Goal: Transaction & Acquisition: Purchase product/service

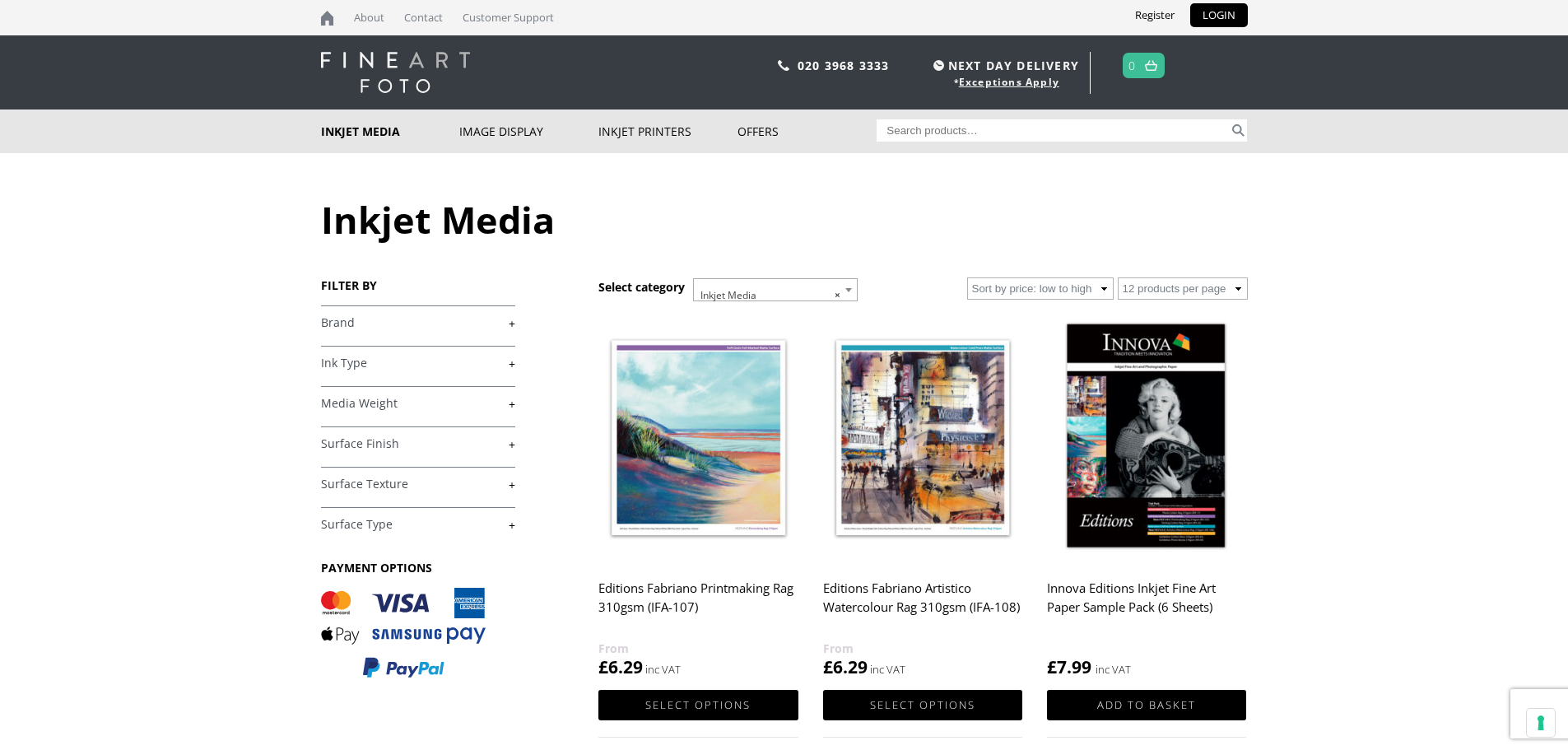
click at [381, 324] on link "+" at bounding box center [418, 323] width 194 height 16
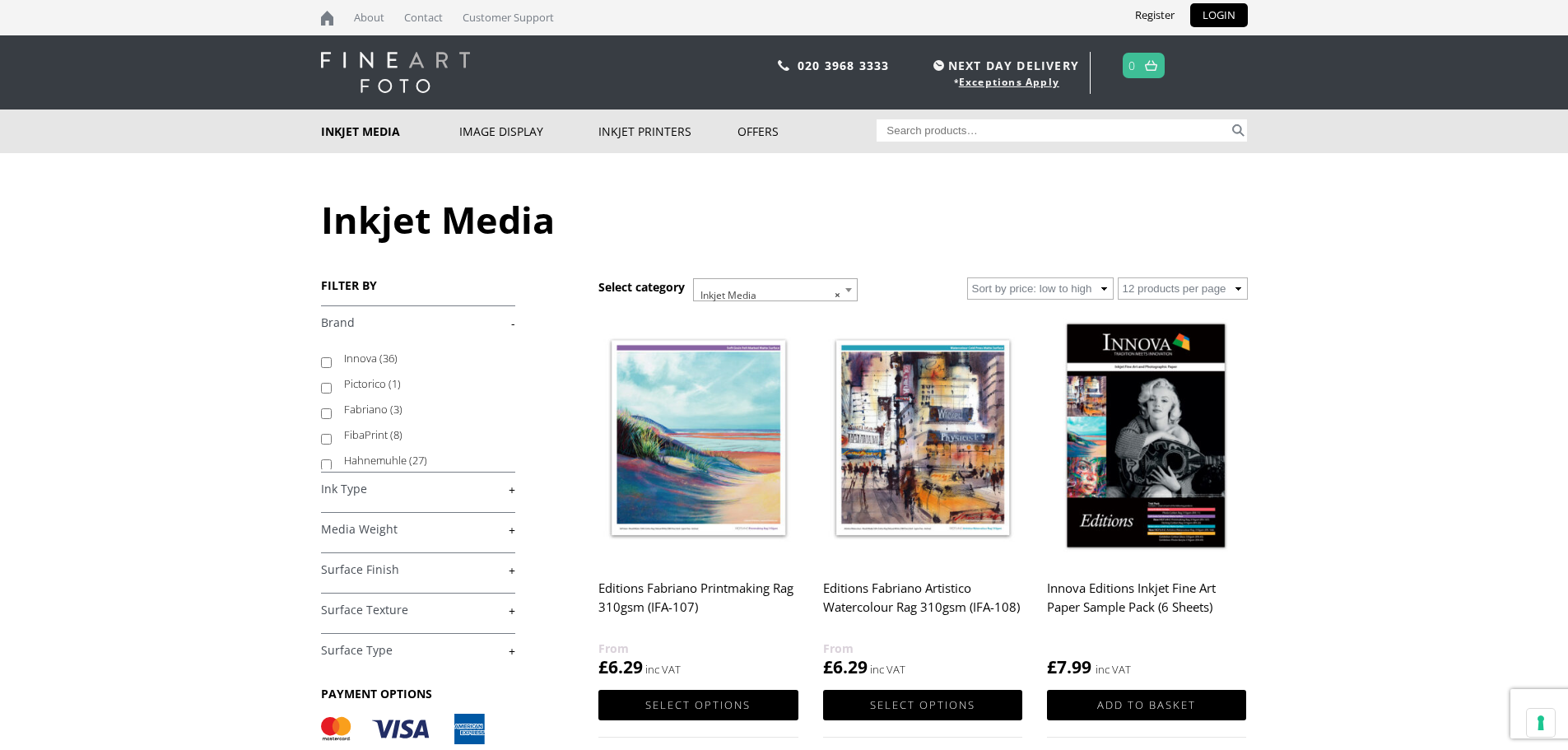
click at [345, 358] on label "Innova (36)" at bounding box center [422, 359] width 155 height 26
click at [332, 358] on input "Innova (36)" at bounding box center [327, 363] width 11 height 11
checkbox input "true"
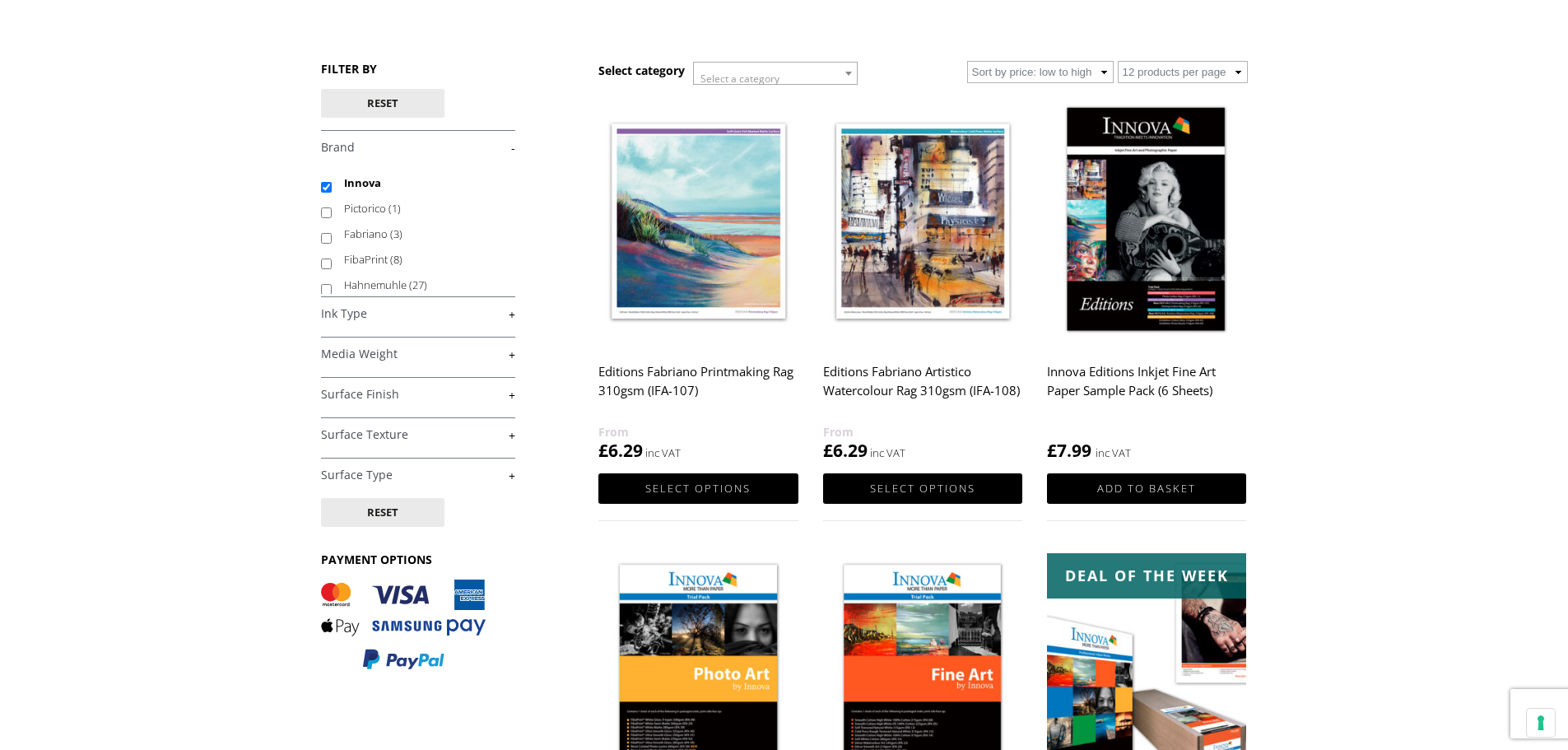
scroll to position [165, 0]
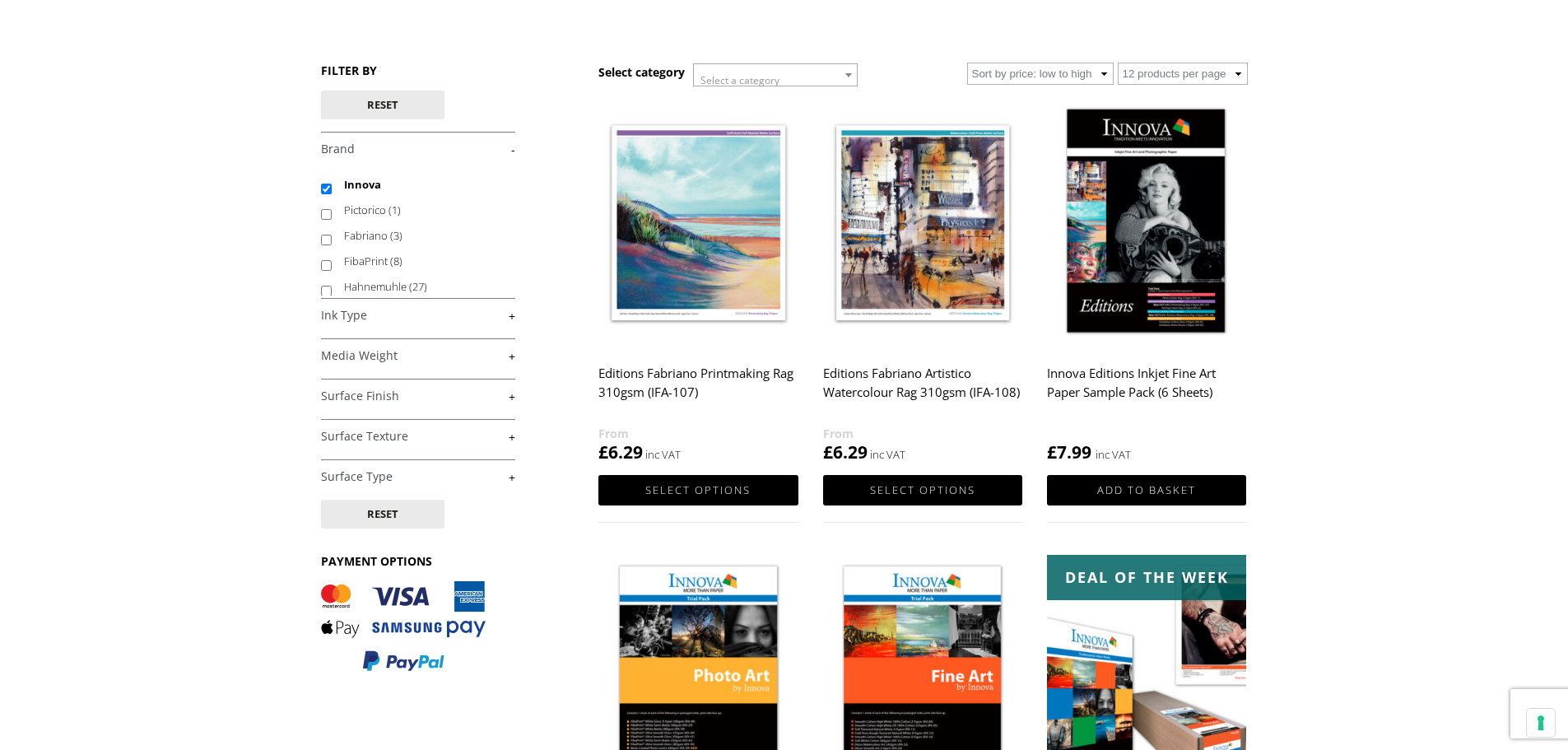
click at [500, 355] on link "+" at bounding box center [418, 356] width 194 height 16
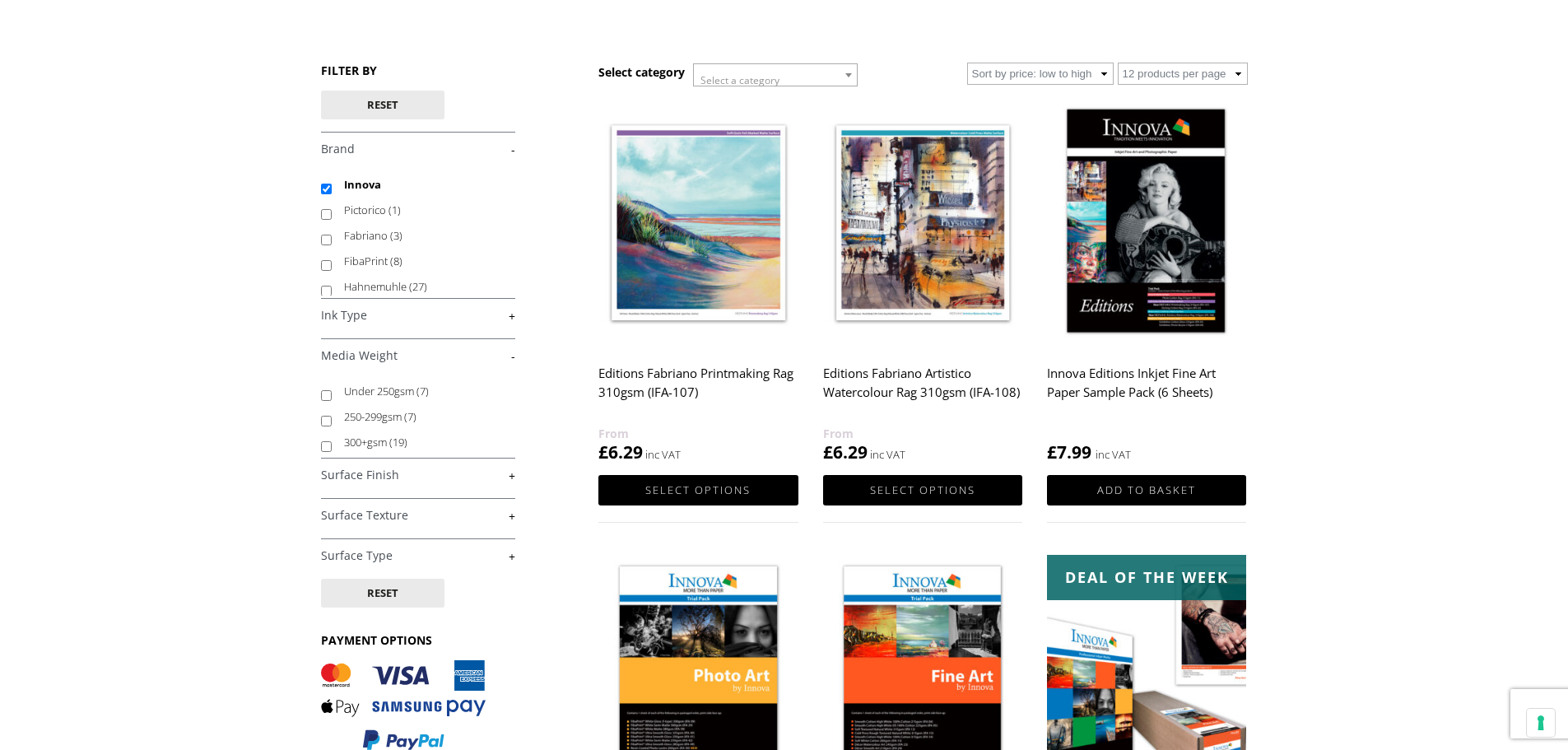
click at [323, 446] on input "300+gsm (19)" at bounding box center [327, 446] width 11 height 11
checkbox input "true"
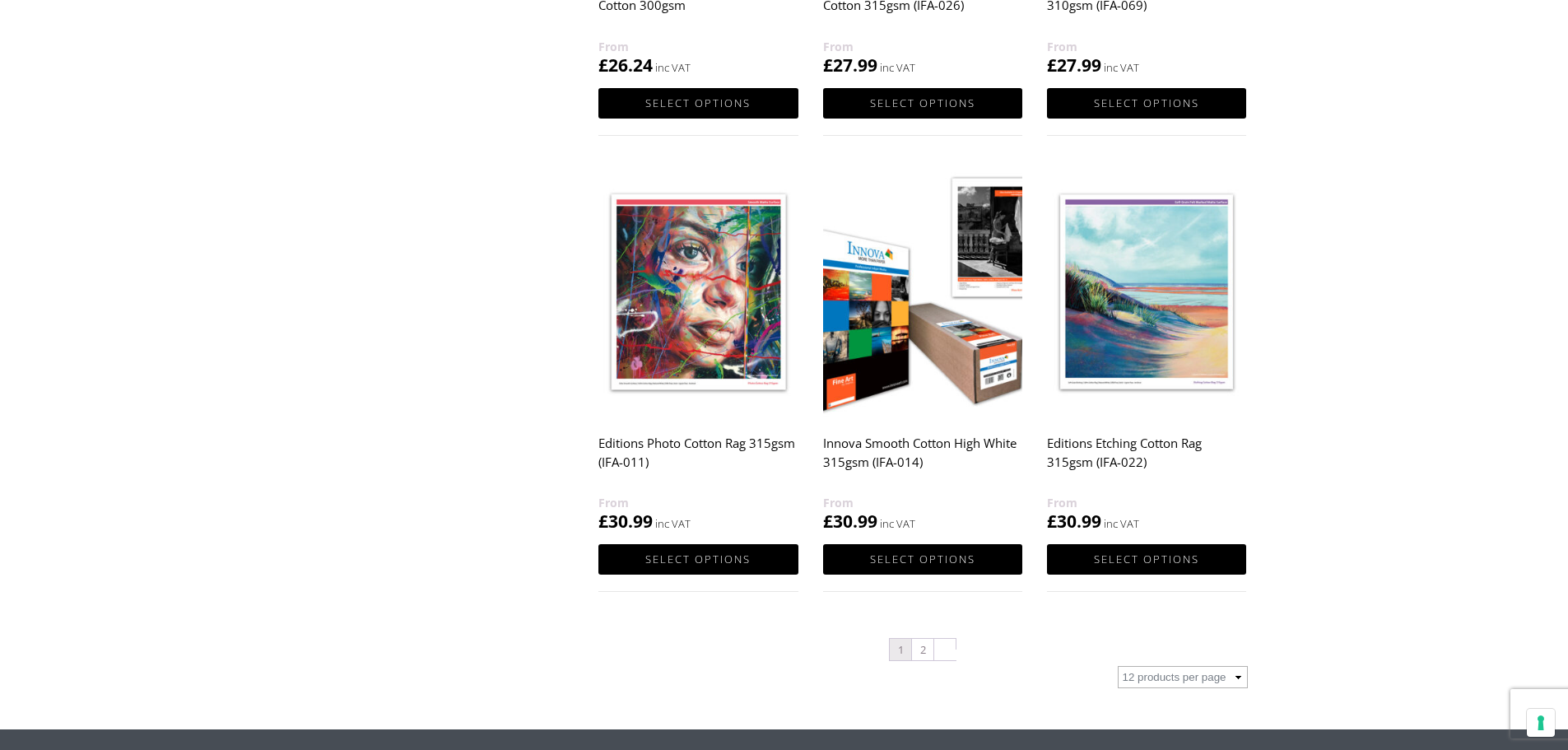
scroll to position [1482, 0]
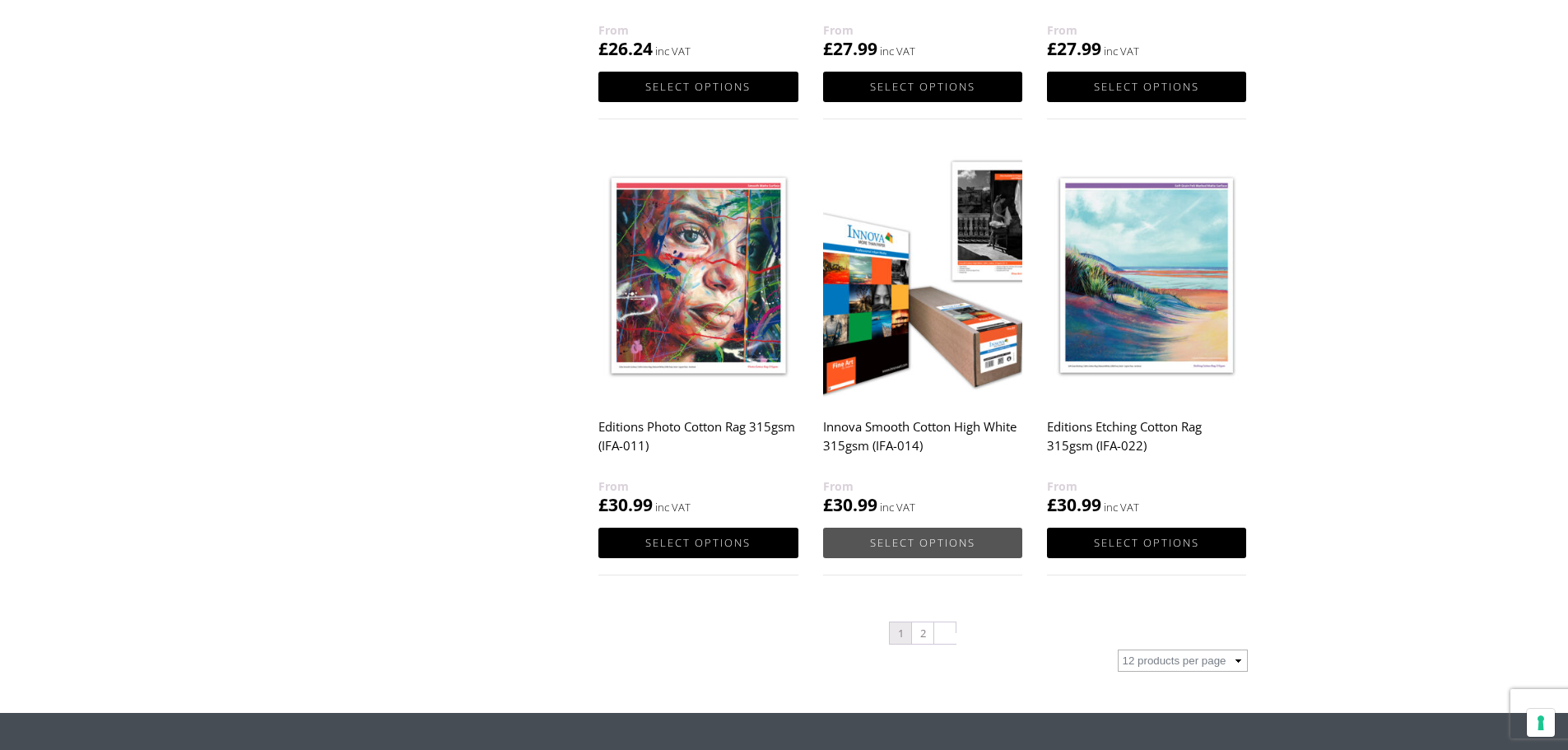
click at [950, 536] on link "Select options" at bounding box center [923, 543] width 199 height 30
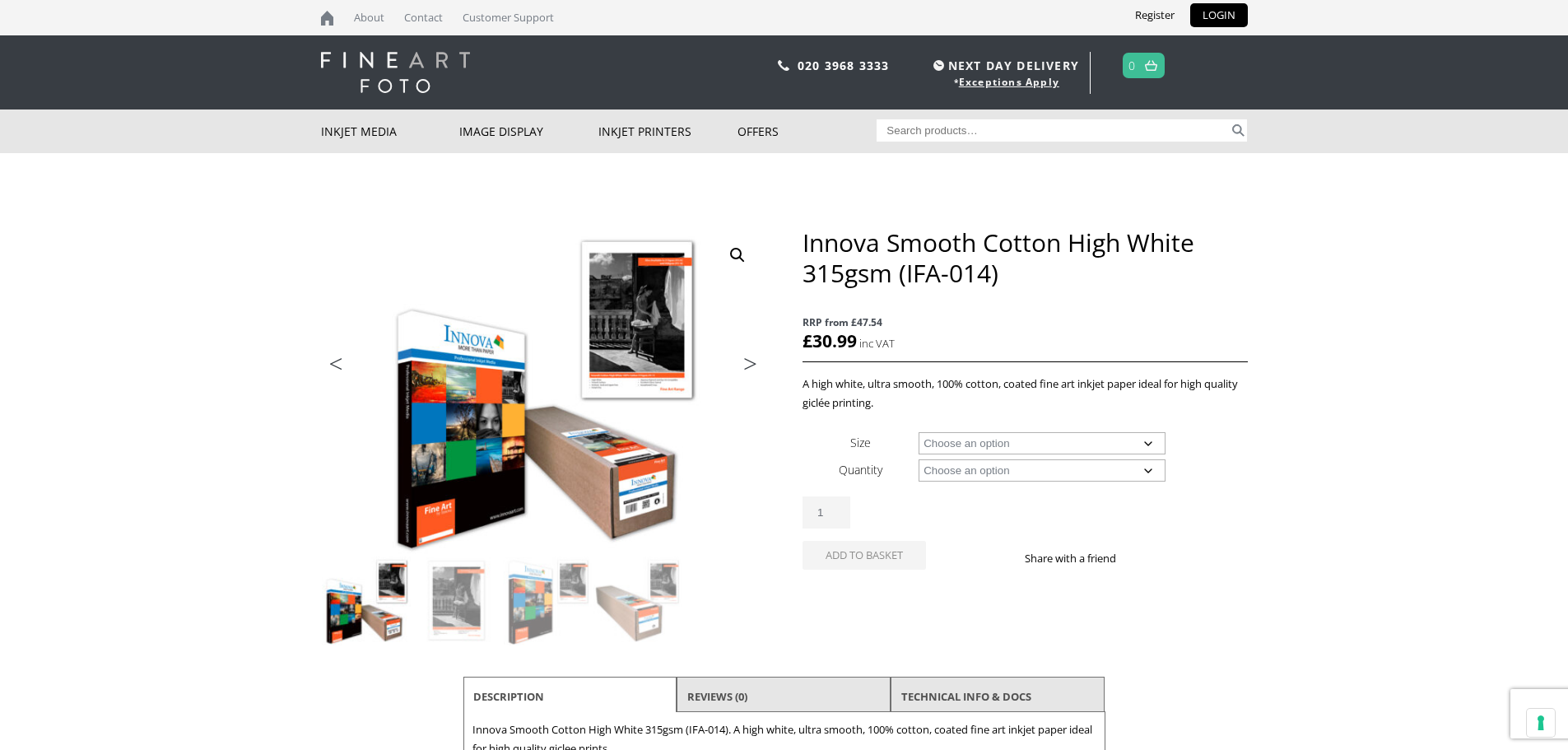
click at [1008, 444] on select "Choose an option A4 Sheet A3 Sheet A3+ Sheet A2 Sheet 17" Wide Roll 24" Wide Ro…" at bounding box center [1042, 443] width 247 height 22
click at [918, 432] on select "Choose an option A4 Sheet A3 Sheet A3+ Sheet A2 Sheet 17" Wide Roll 24" Wide Ro…" at bounding box center [1042, 443] width 247 height 22
select select "a4-sheet"
click at [949, 471] on select "Choose an option 25 Sheets" at bounding box center [1042, 470] width 247 height 22
select select "25-sheets"
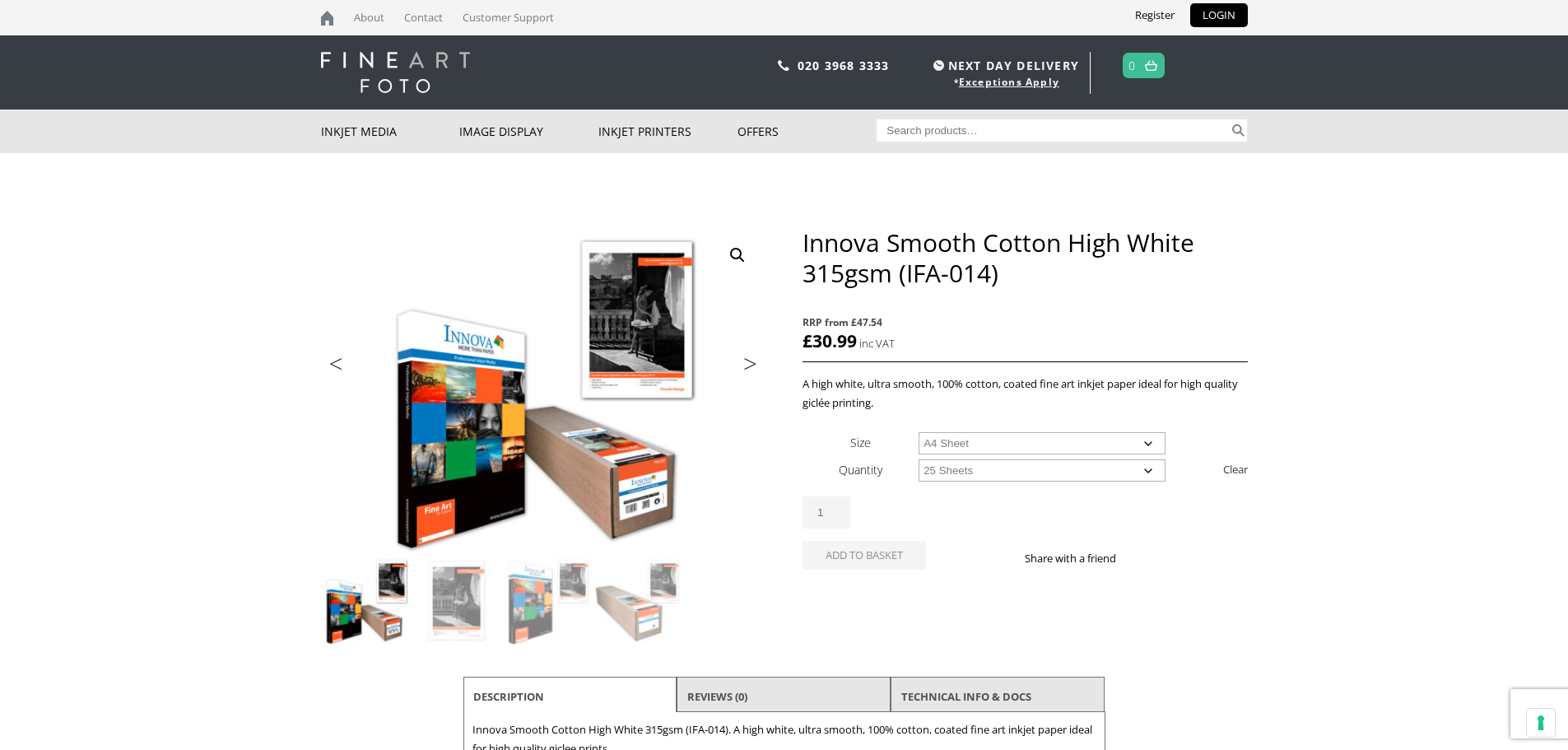
click at [918, 460] on select "Choose an option 25 Sheets" at bounding box center [1042, 470] width 247 height 22
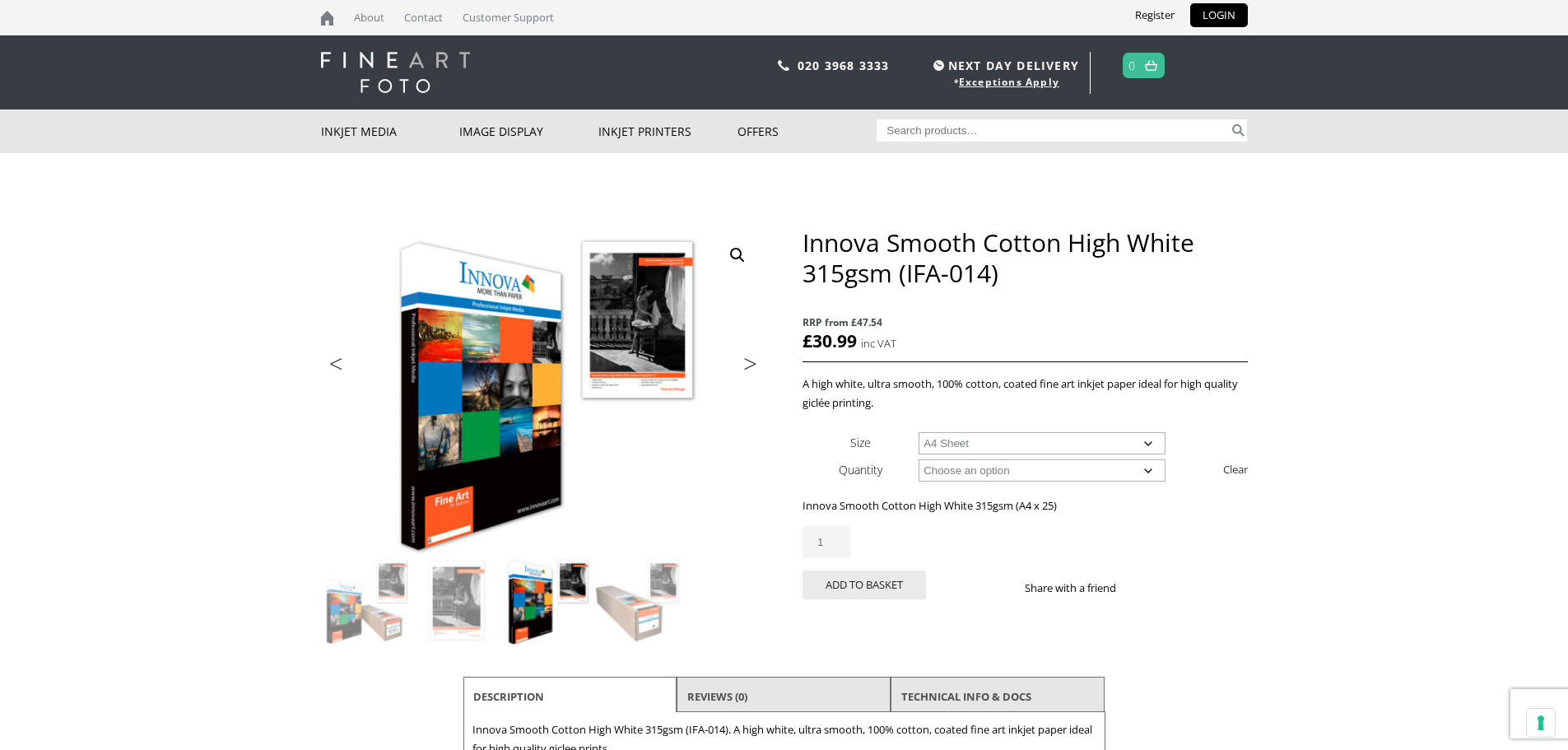
click at [959, 443] on select "Choose an option A4 Sheet A3 Sheet A3+ Sheet A2 Sheet" at bounding box center [1042, 443] width 247 height 22
click at [918, 432] on select "Choose an option A4 Sheet A3 Sheet A3+ Sheet A2 Sheet" at bounding box center [1042, 443] width 247 height 22
select select "a3-sheet-2"
click at [1088, 476] on select "Choose an option 25 Sheets" at bounding box center [1042, 470] width 247 height 22
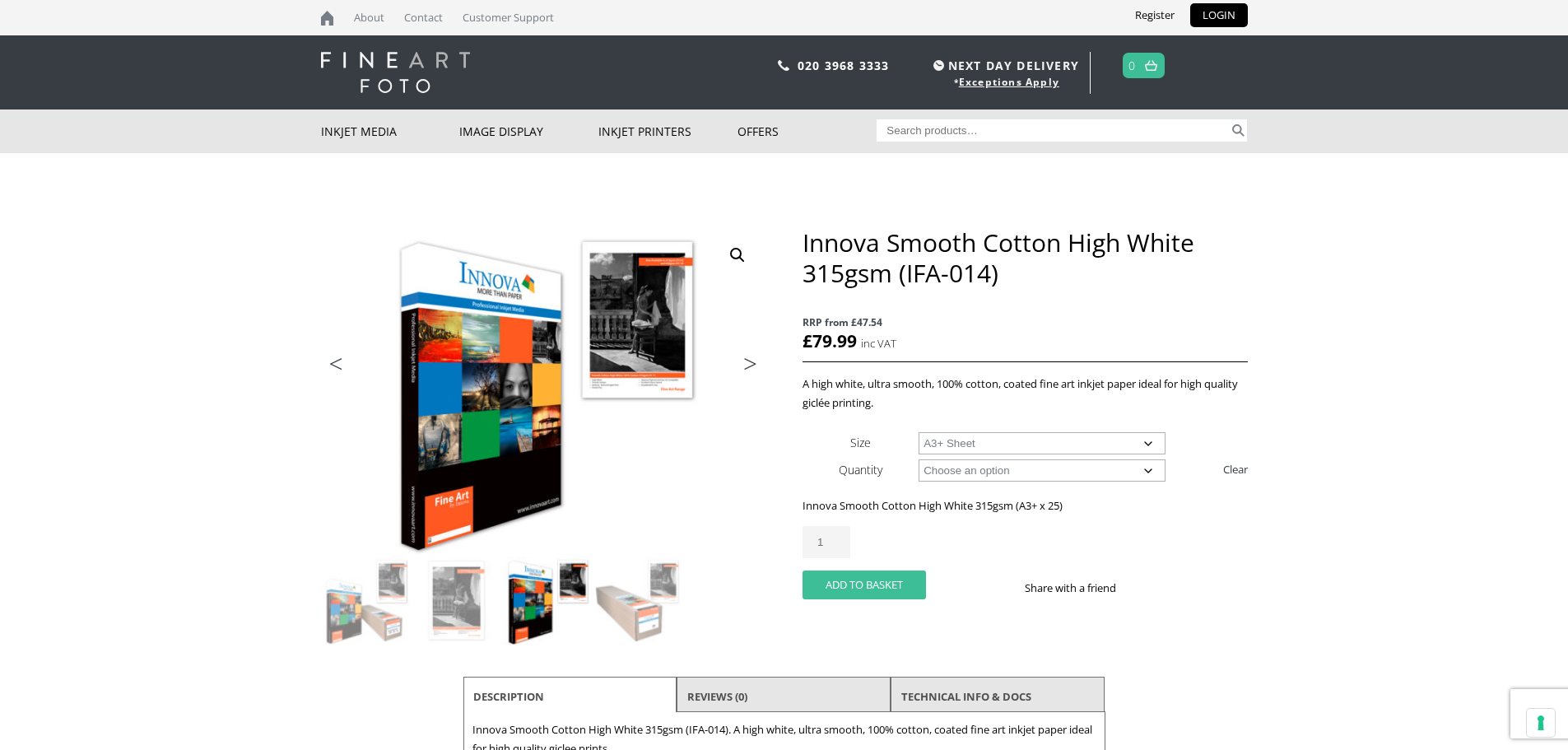
click at [873, 572] on button "Add to basket" at bounding box center [863, 585] width 123 height 28
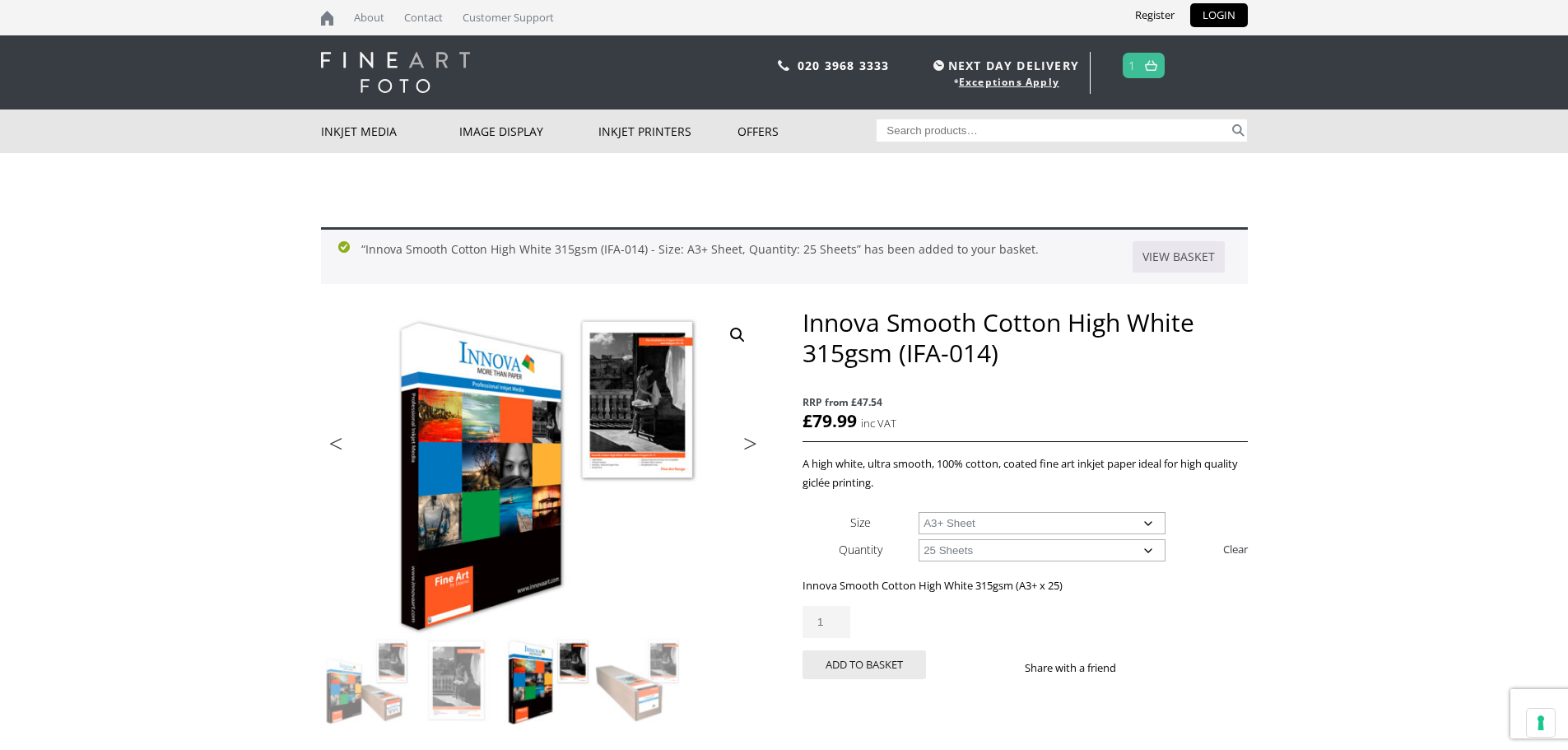
click at [965, 520] on select "Choose an option A4 Sheet A3 Sheet A3+ Sheet A2 Sheet" at bounding box center [1042, 523] width 247 height 22
click at [918, 512] on select "Choose an option A4 Sheet A3 Sheet A3+ Sheet A2 Sheet" at bounding box center [1042, 523] width 247 height 22
select select "a4-sheet"
click at [844, 666] on button "Add to basket" at bounding box center [863, 665] width 123 height 28
click at [1052, 525] on select "Choose an option A4 Sheet A3 Sheet A3+ Sheet A2 Sheet" at bounding box center [1042, 523] width 247 height 22
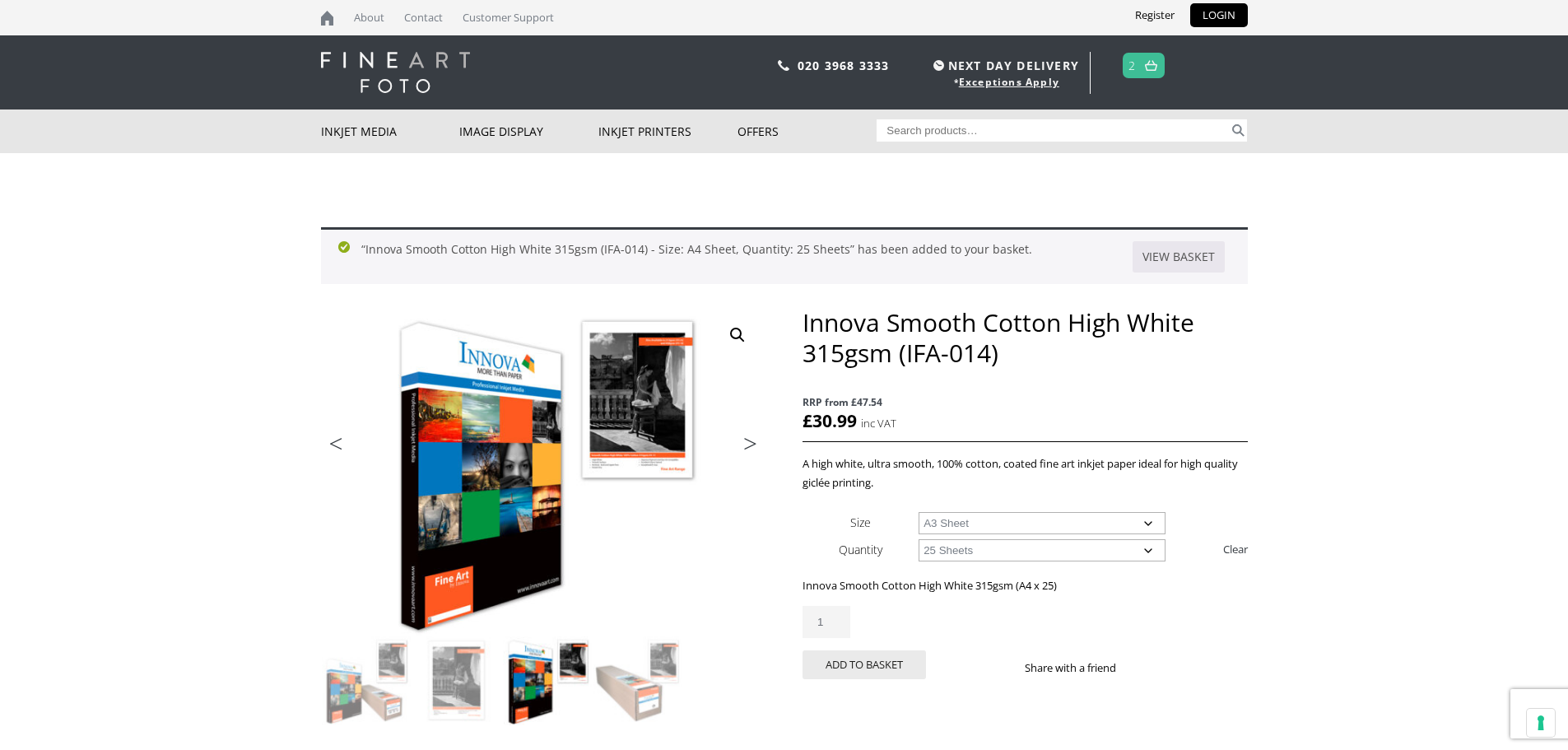
click at [918, 512] on select "Choose an option A4 Sheet A3 Sheet A3+ Sheet A2 Sheet" at bounding box center [1042, 523] width 247 height 22
select select "a3-sheet"
click at [1131, 56] on span "2" at bounding box center [1143, 65] width 42 height 26
click at [1146, 66] on img at bounding box center [1151, 66] width 12 height 11
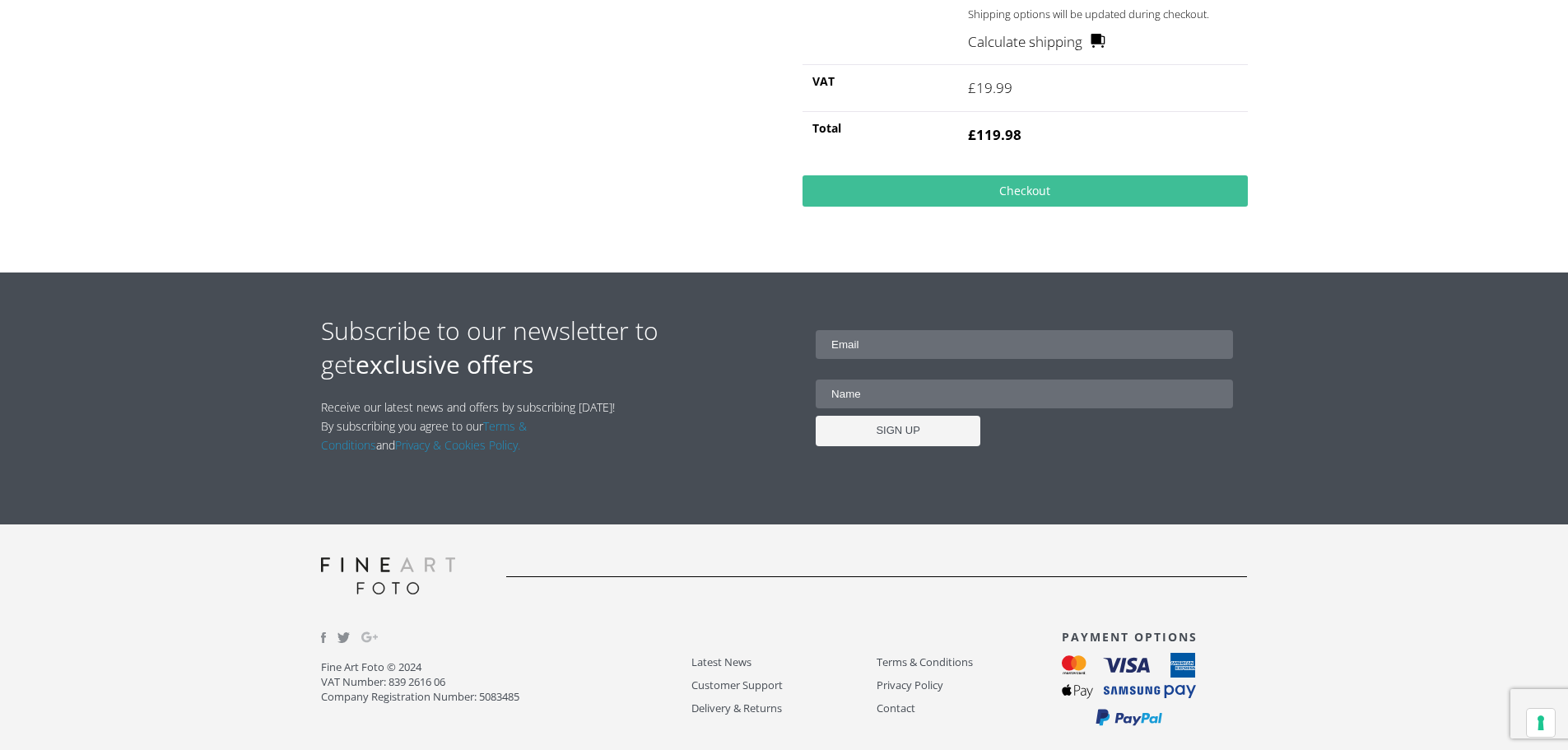
scroll to position [701, 0]
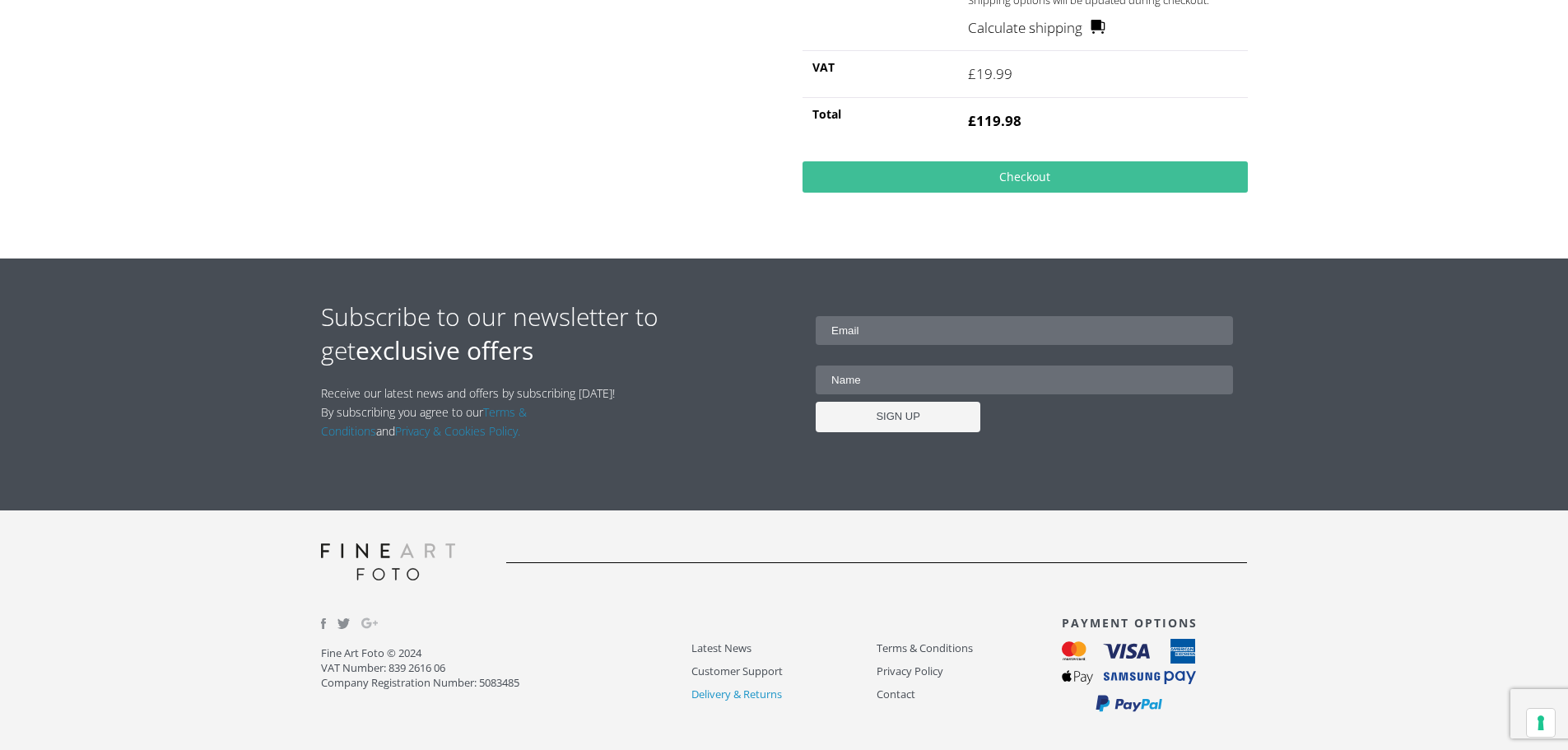
click at [737, 691] on link "Delivery & Returns" at bounding box center [784, 694] width 185 height 19
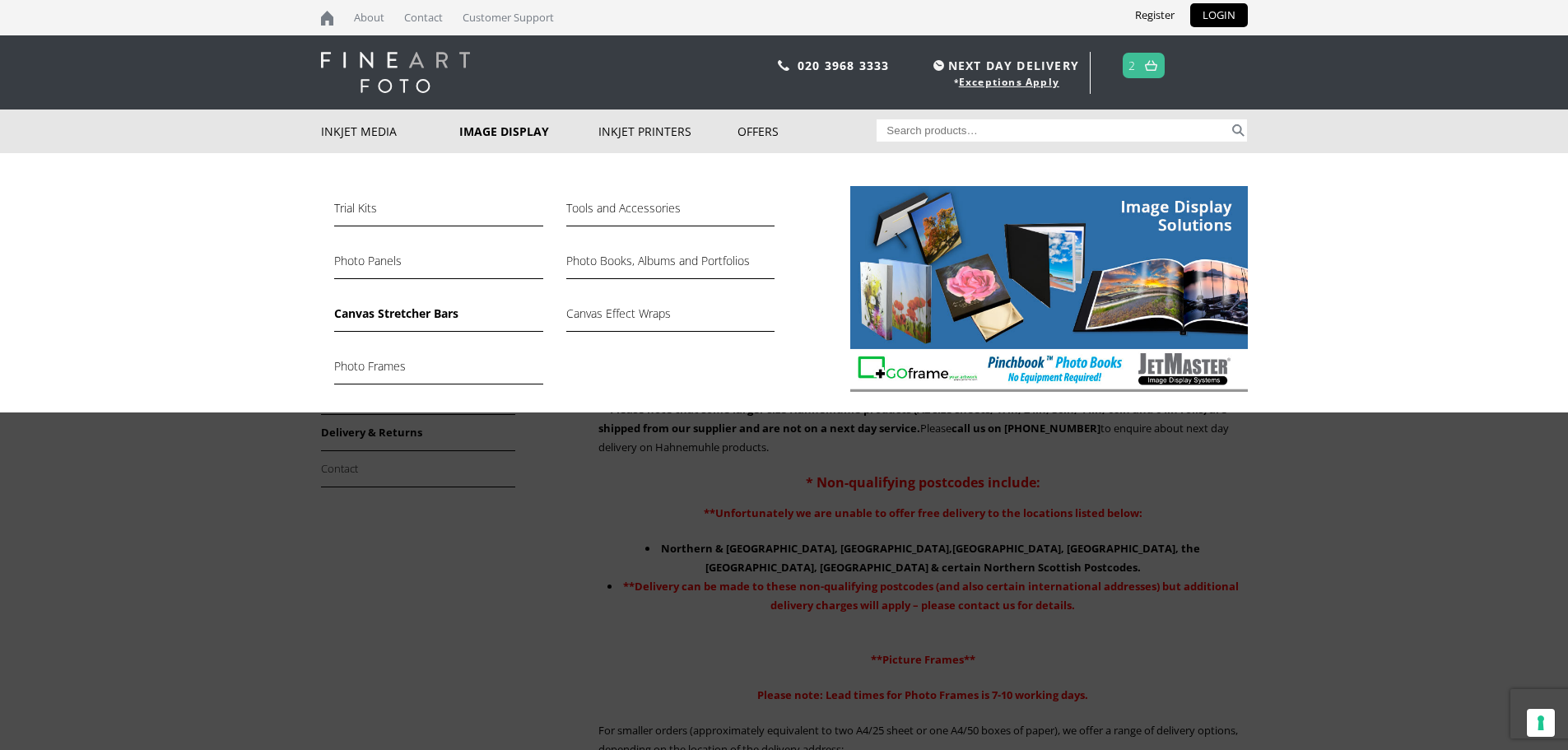
click at [360, 312] on link "Canvas Stretcher Bars" at bounding box center [438, 318] width 209 height 28
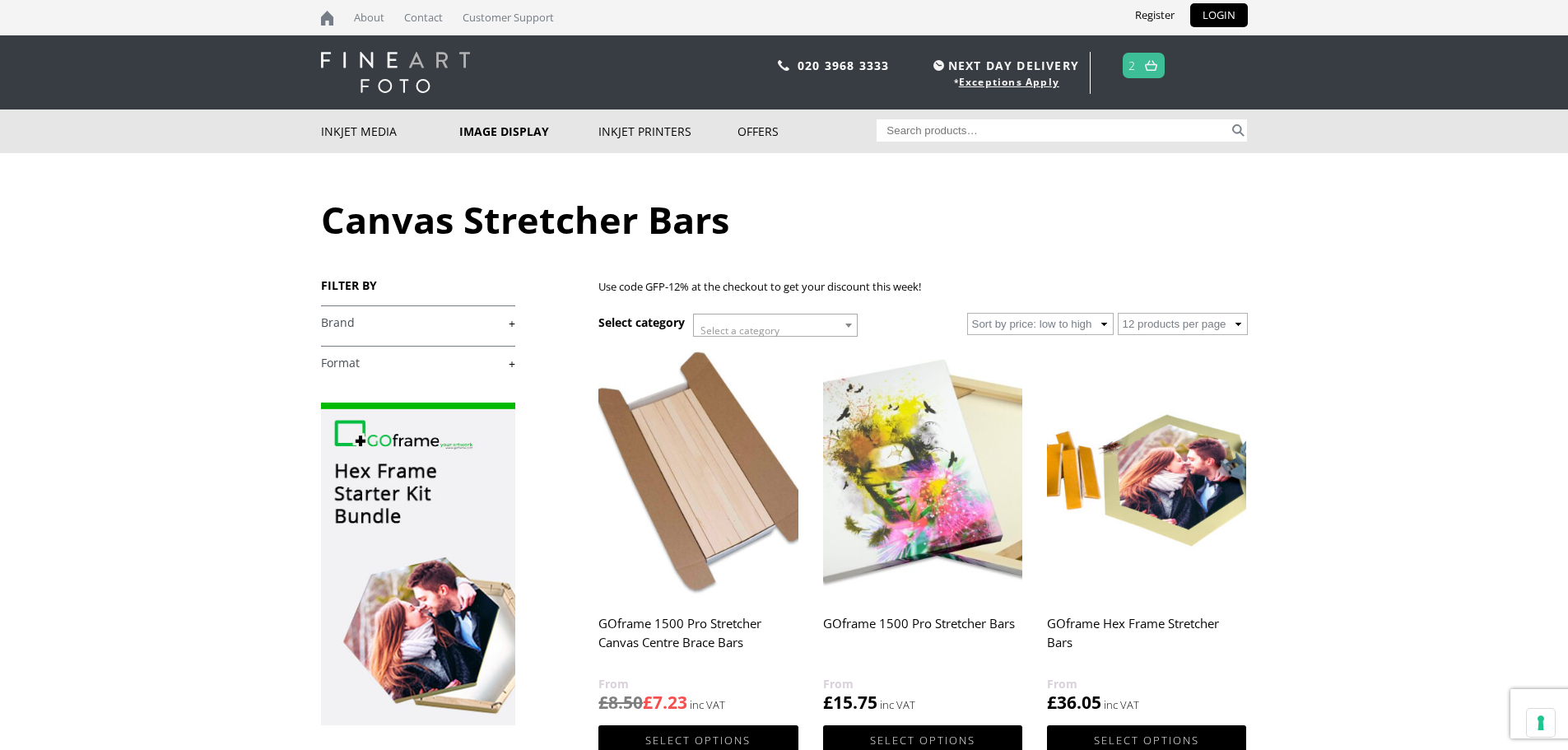
click at [1345, 517] on body "NEXT DAY DELIVERY * Exceptions Apply About Contact Customer Support Register LO…" at bounding box center [784, 375] width 1568 height 750
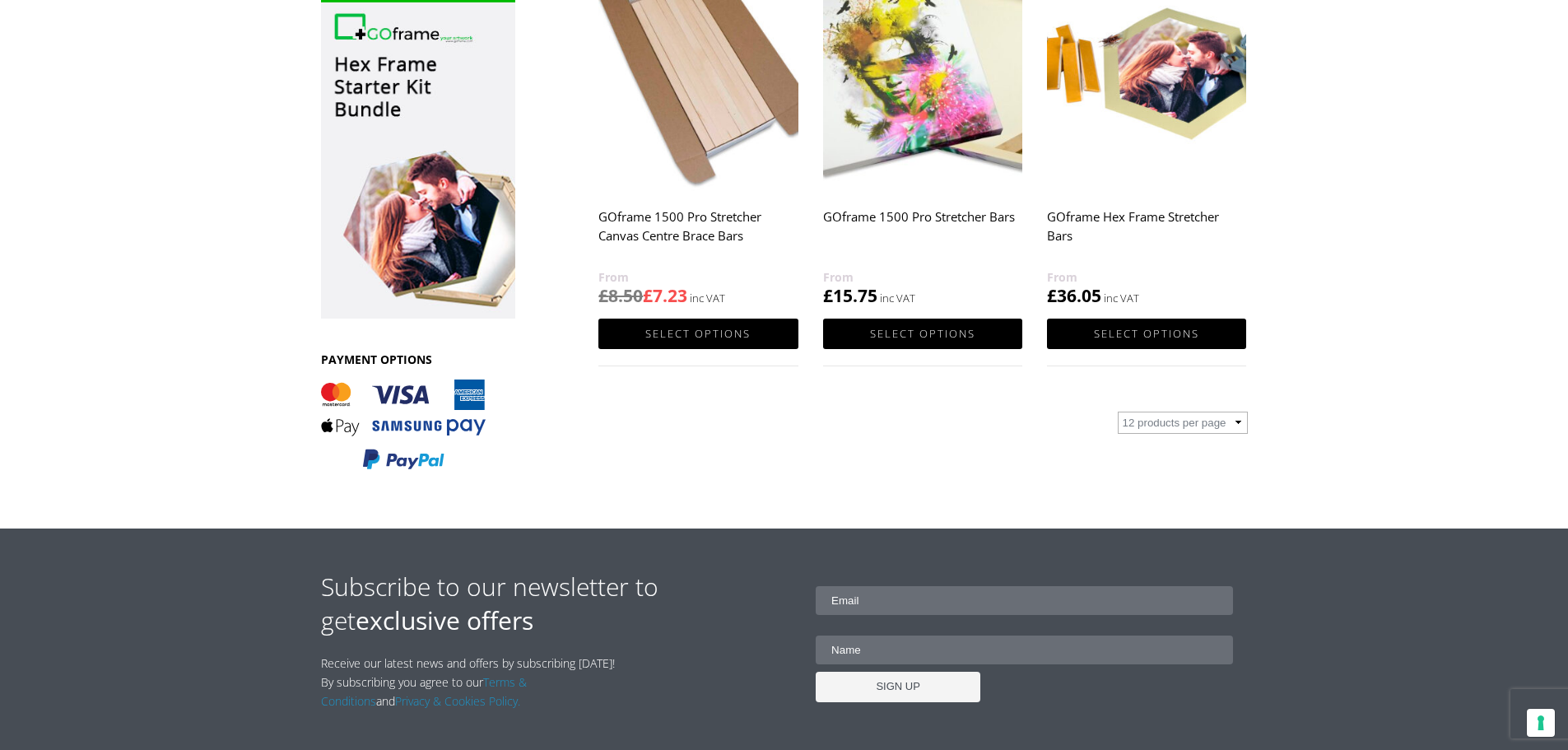
scroll to position [412, 0]
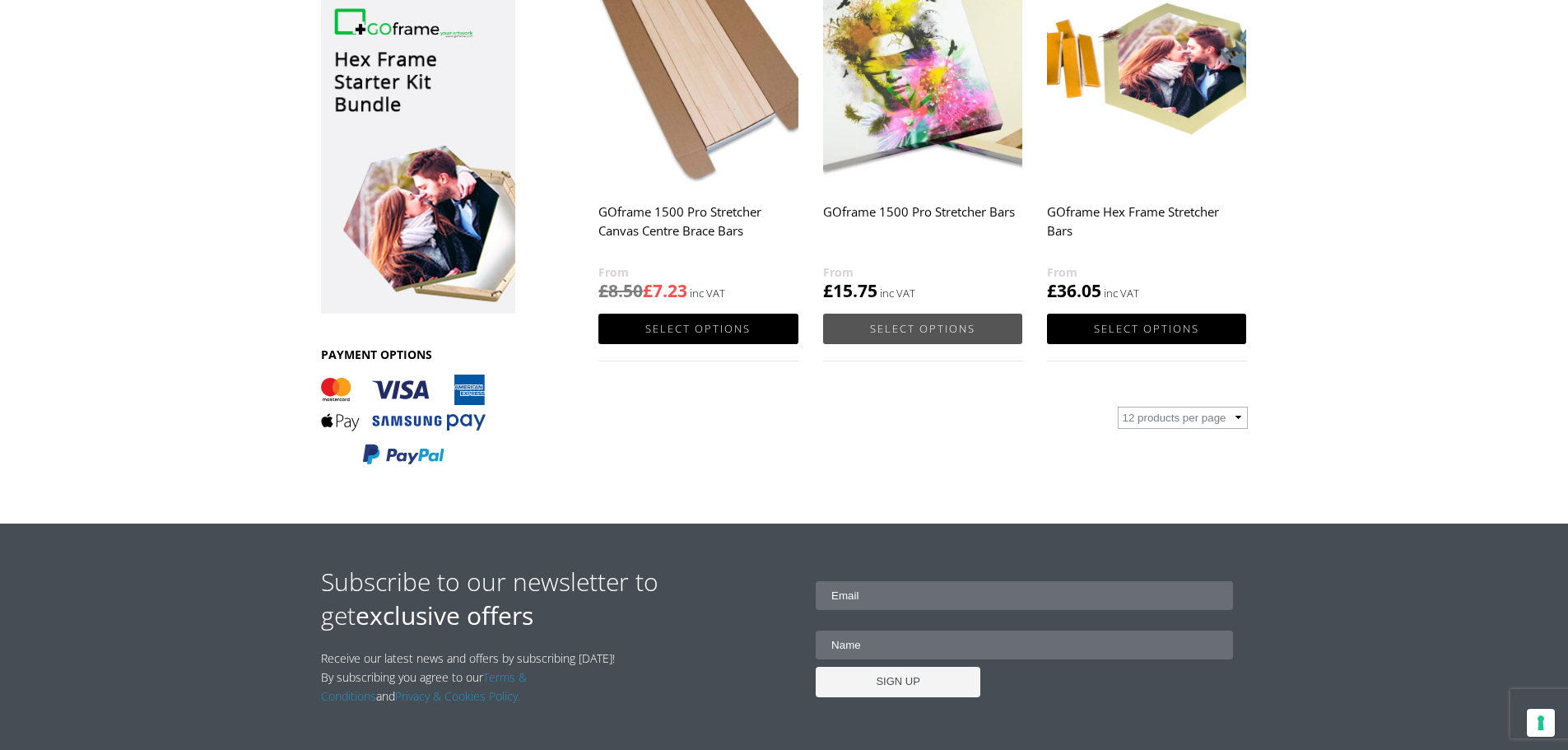
click at [901, 336] on link "Select options" at bounding box center [923, 328] width 199 height 30
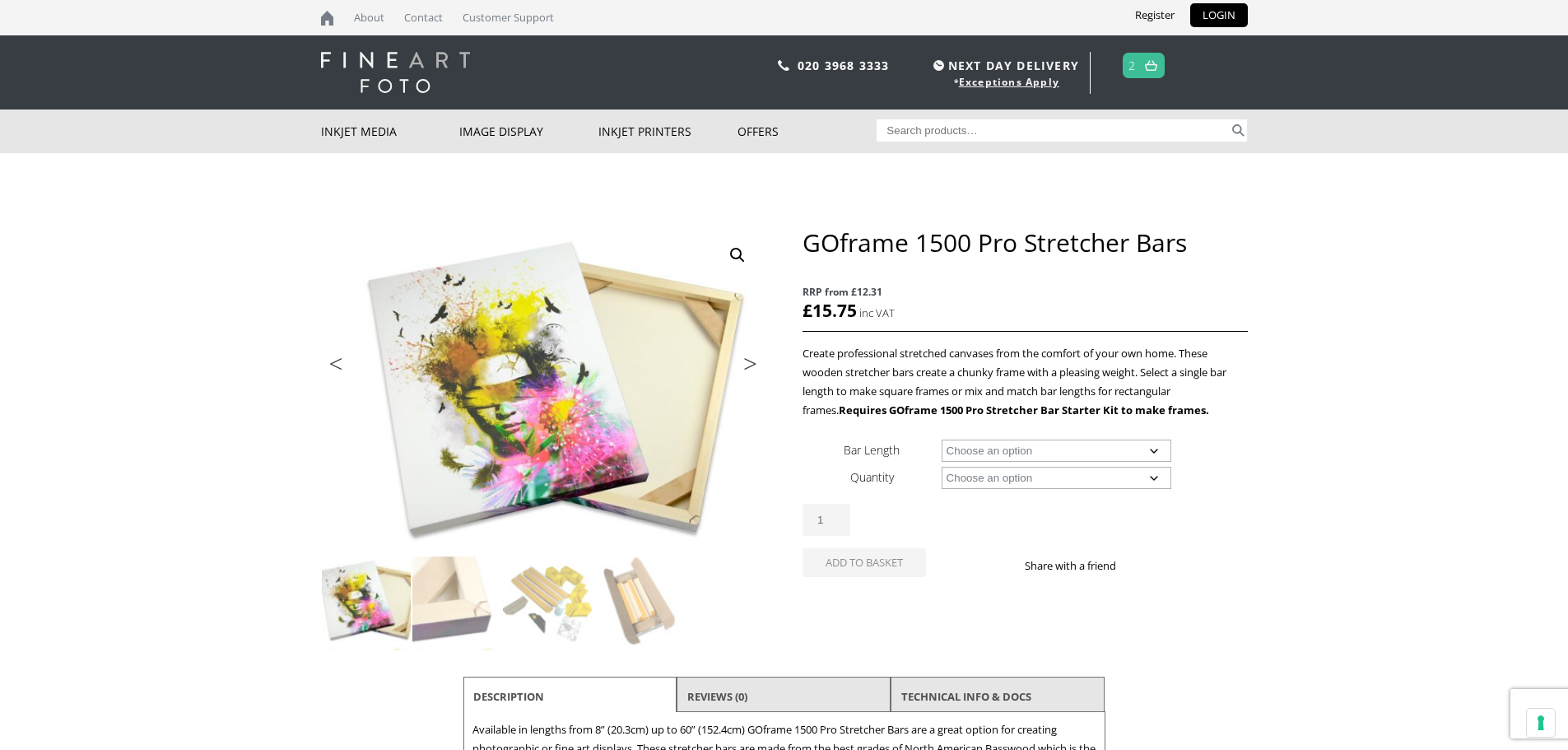
click at [977, 477] on select "Choose an option 8 Bars" at bounding box center [1056, 478] width 230 height 22
click at [989, 439] on select "Choose an option 8" (20.3cm) 10" (25.4cm) 11" (27.9cm) 12" (30.5cm) 14" (35.6cm…" at bounding box center [1056, 450] width 230 height 22
click at [942, 439] on select "Choose an option 8" (20.3cm) 10" (25.4cm) 11" (27.9cm) 12" (30.5cm) 14" (35.6cm…" at bounding box center [1056, 450] width 230 height 22
select select "14-35-6cm"
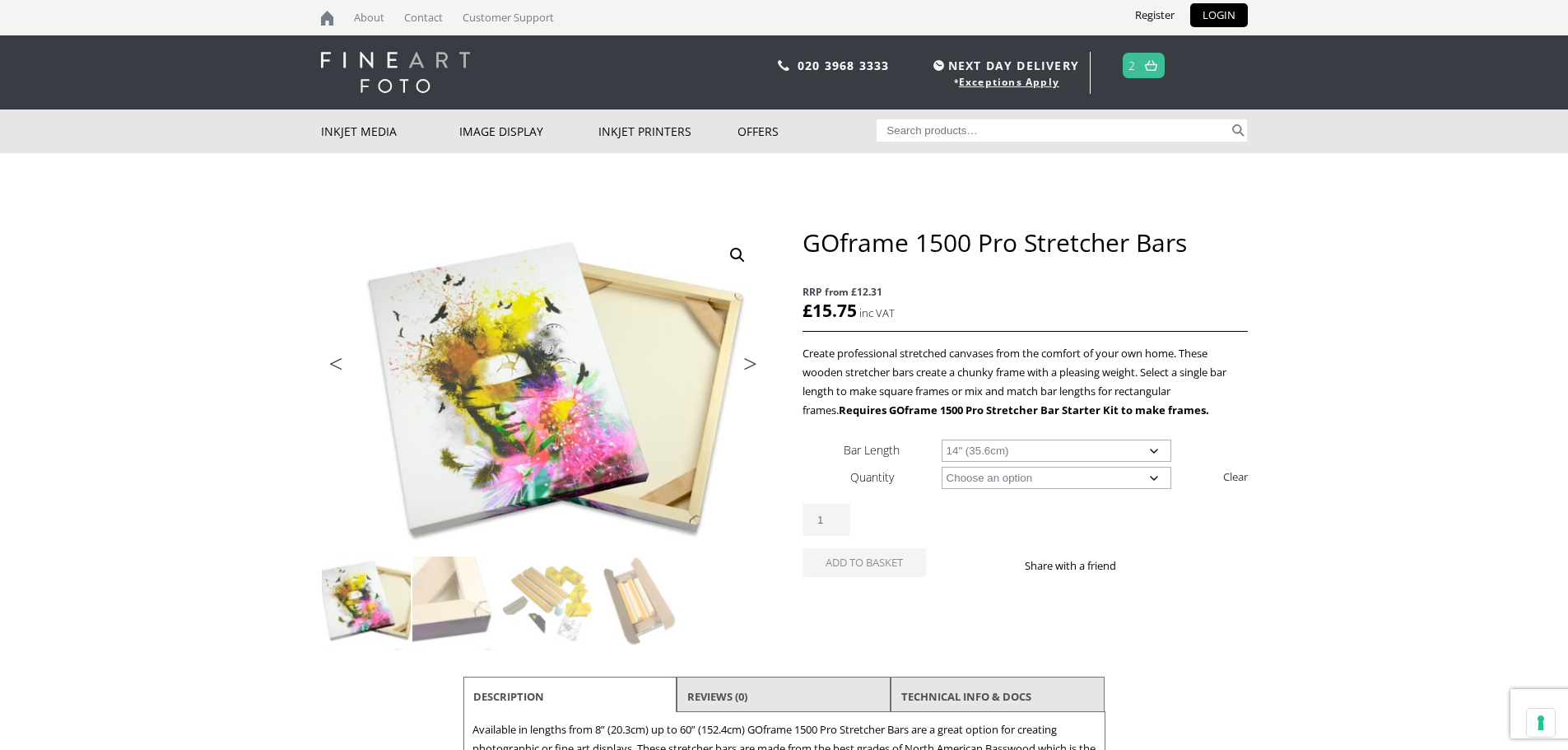
click at [989, 483] on select "Choose an option 8 Bars" at bounding box center [1056, 478] width 230 height 22
select select "8-bars"
click at [942, 467] on select "Choose an option 8 Bars" at bounding box center [1056, 478] width 230 height 22
select select "14-35-6cm"
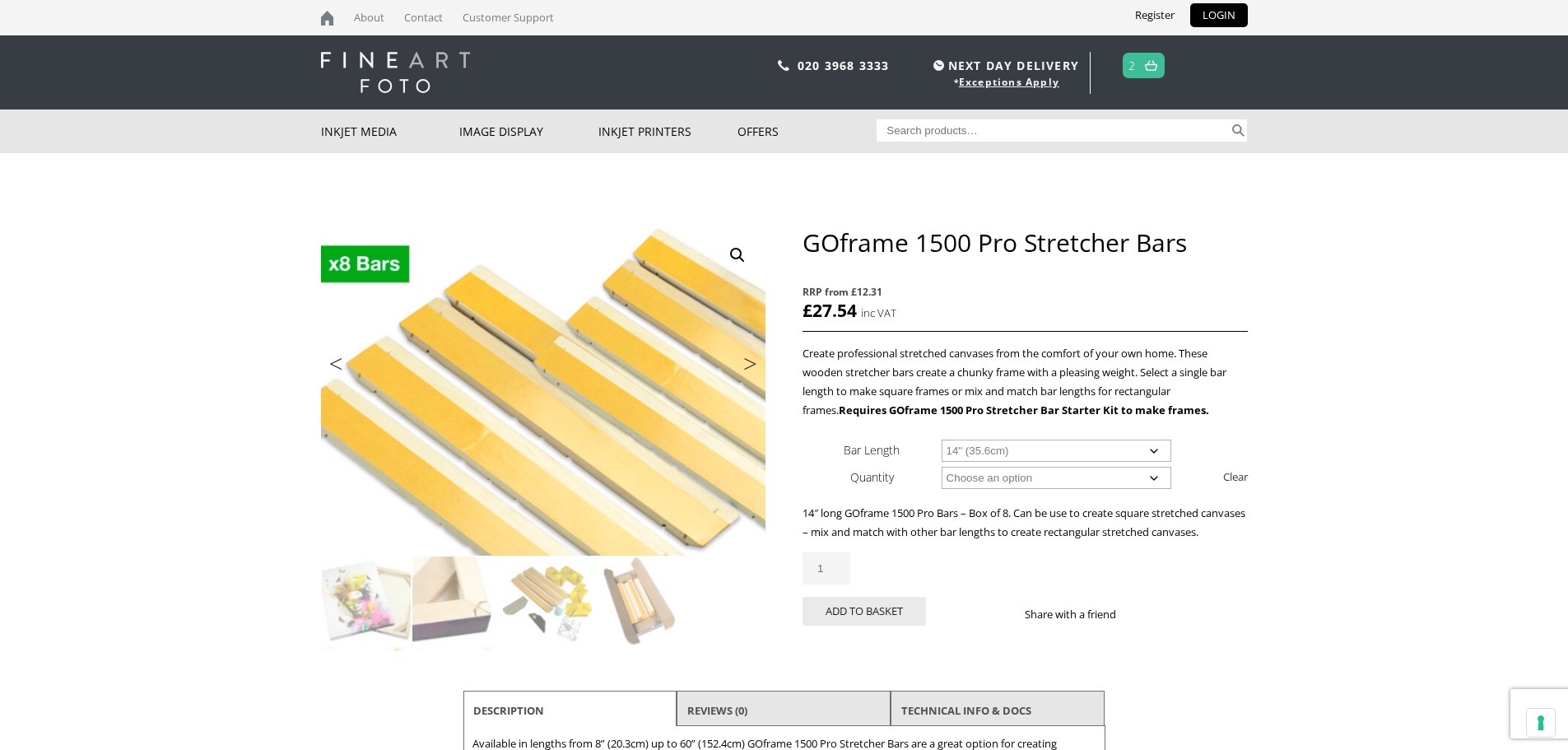
click at [1152, 66] on img at bounding box center [1151, 66] width 12 height 11
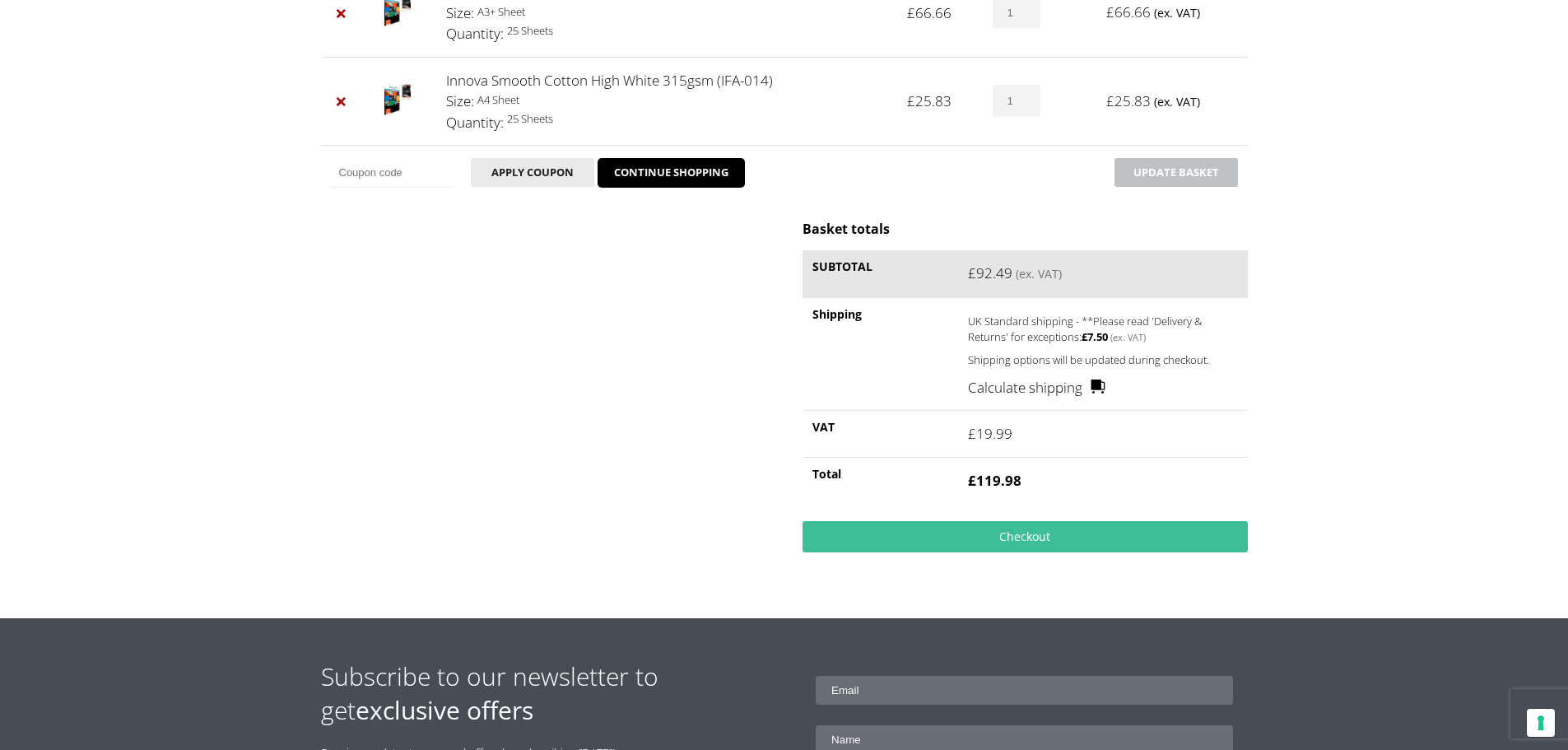
scroll to position [165, 0]
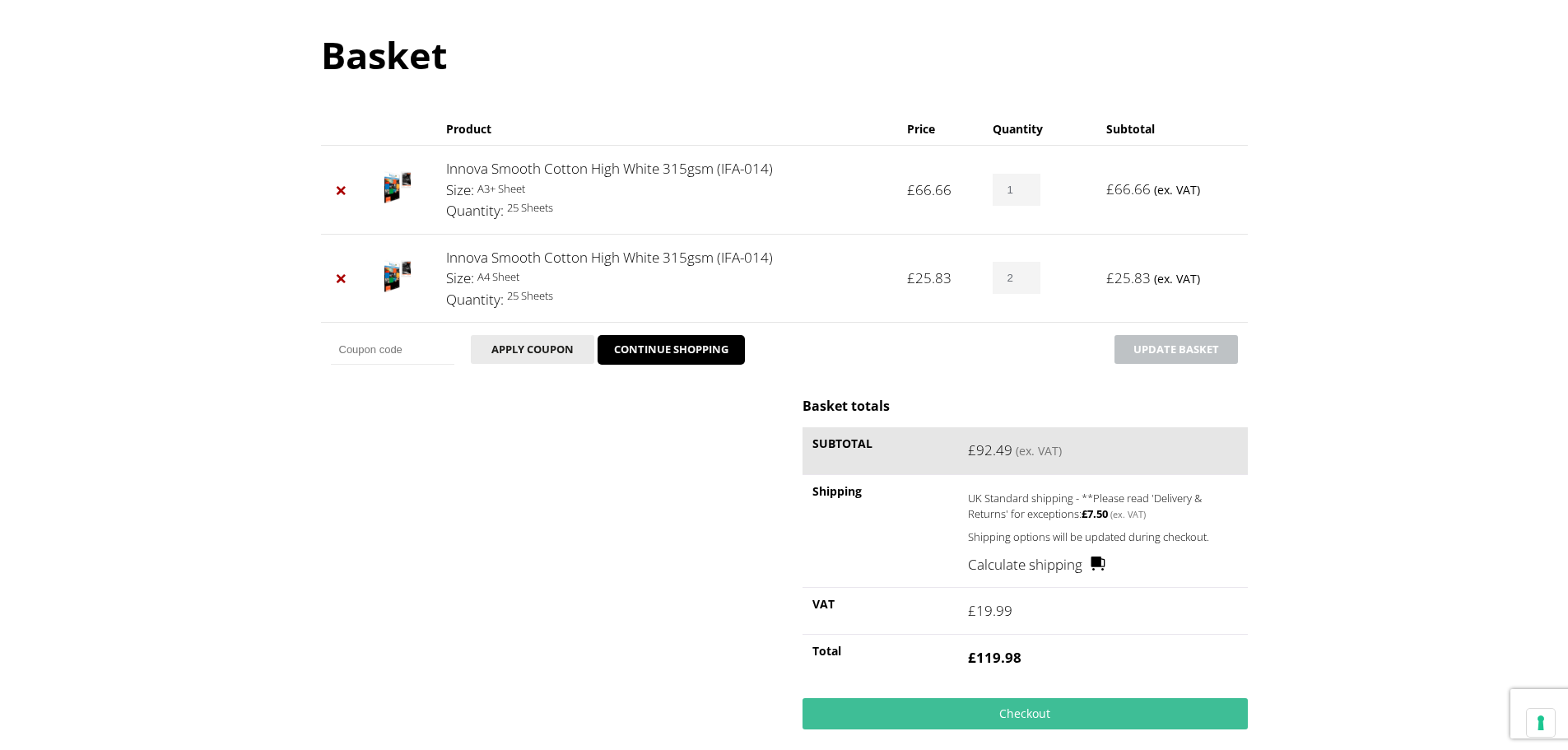
type input "2"
click at [1029, 272] on input "2" at bounding box center [1017, 278] width 48 height 32
click at [1158, 350] on button "Update basket" at bounding box center [1176, 350] width 123 height 28
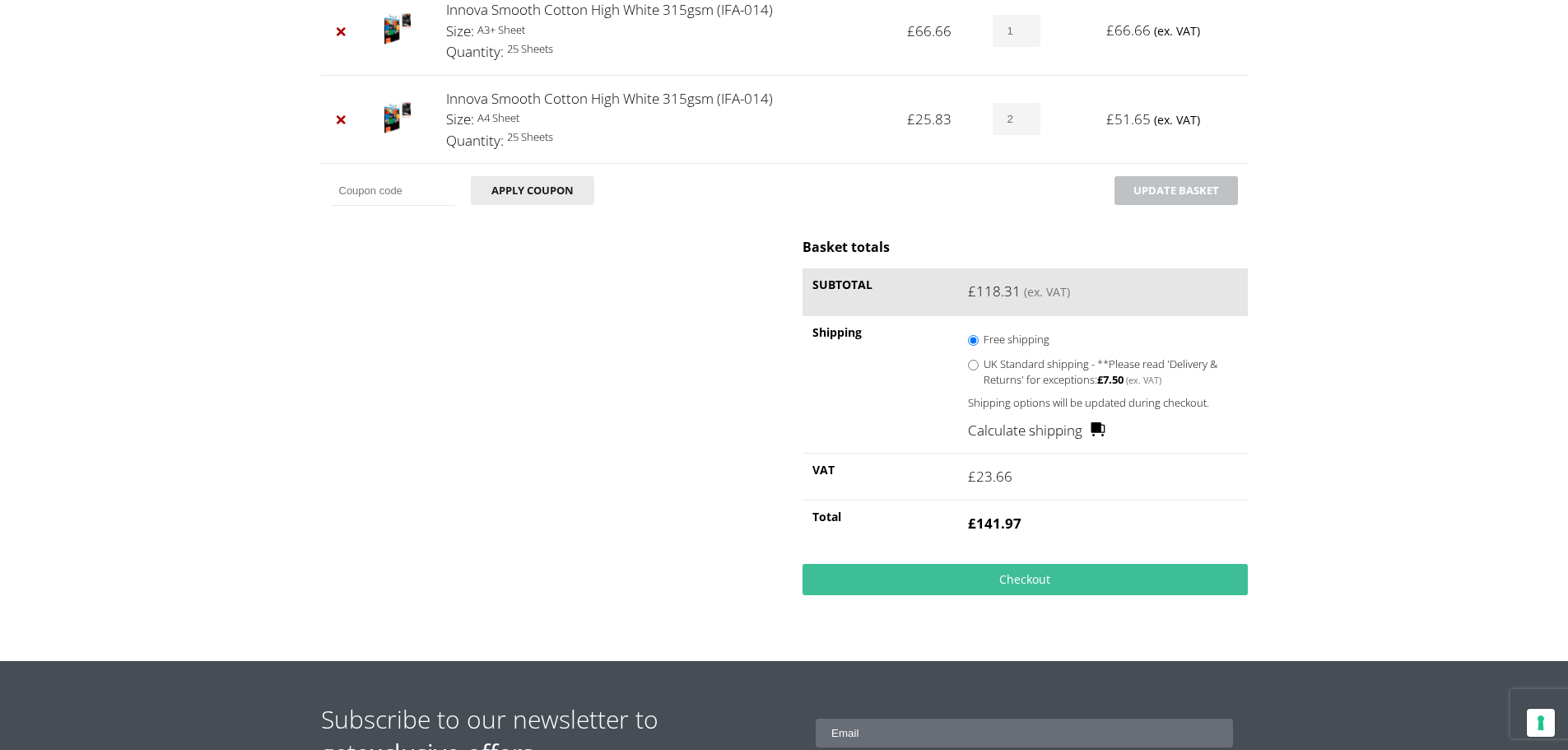
scroll to position [442, 0]
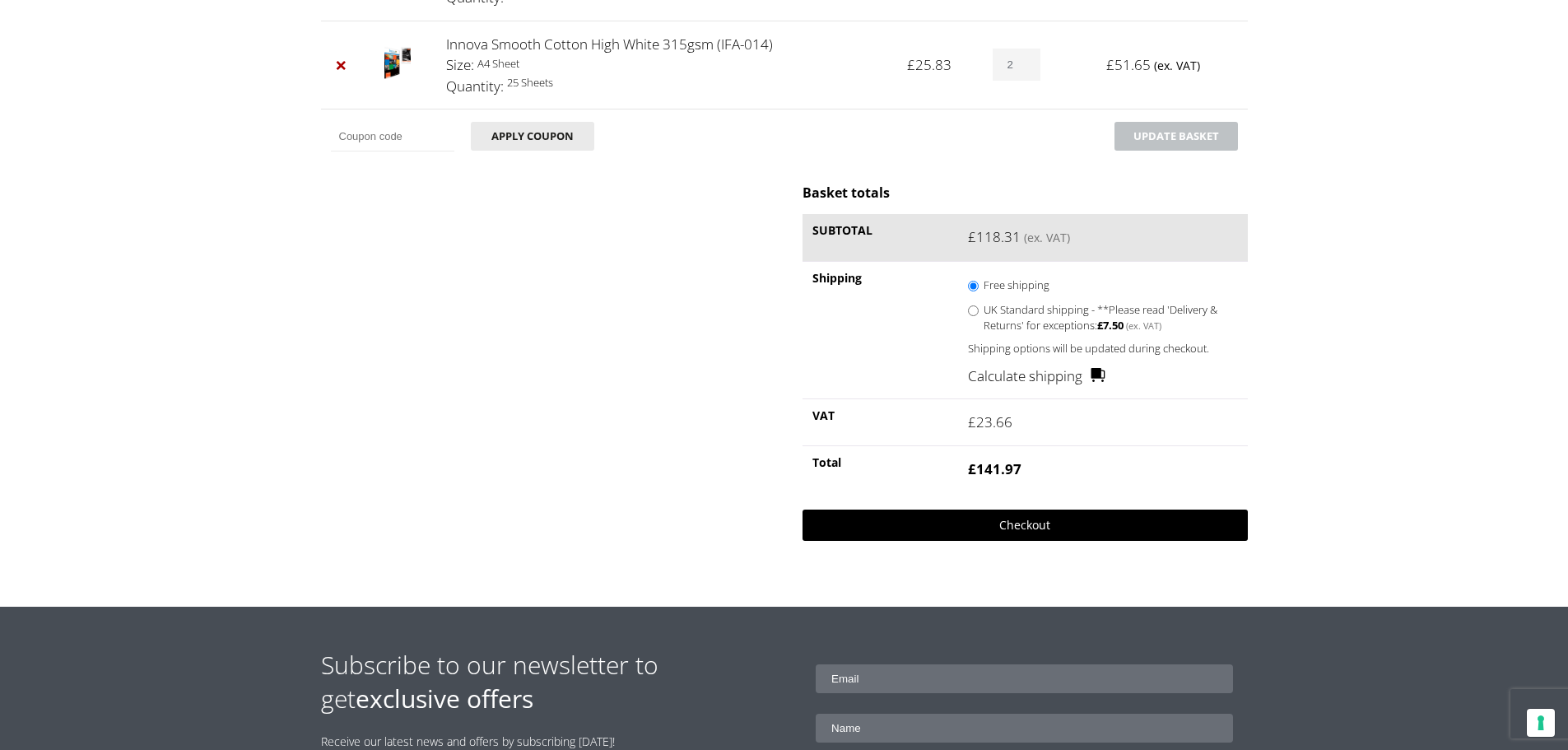
click at [1028, 522] on link "Checkout" at bounding box center [1024, 525] width 445 height 31
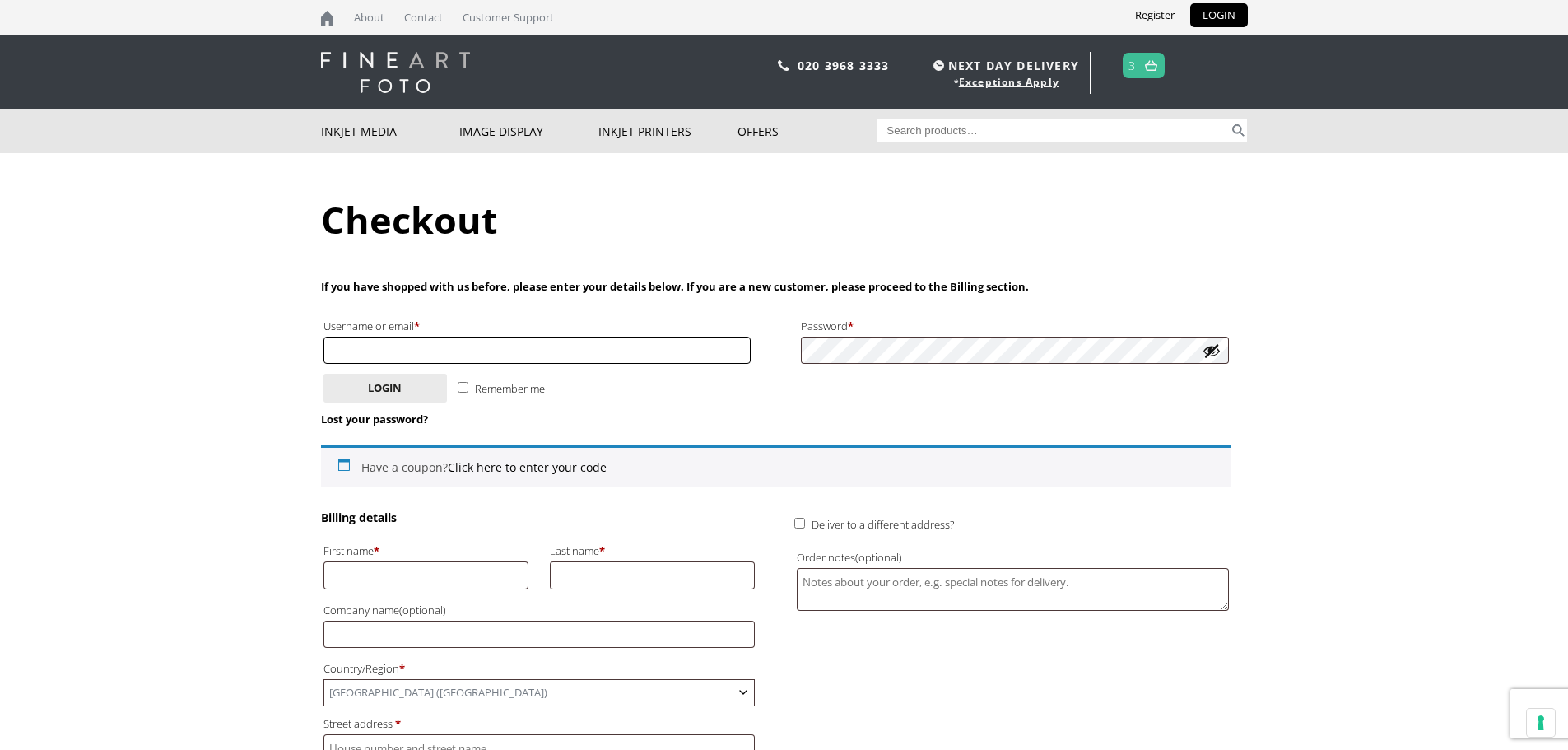
click at [383, 354] on input "Username or email * Required" at bounding box center [538, 350] width 428 height 28
type input "[PERSON_NAME][EMAIL_ADDRESS][PERSON_NAME][DOMAIN_NAME]"
type input "[PERSON_NAME]"
type input "[STREET_ADDRESS]"
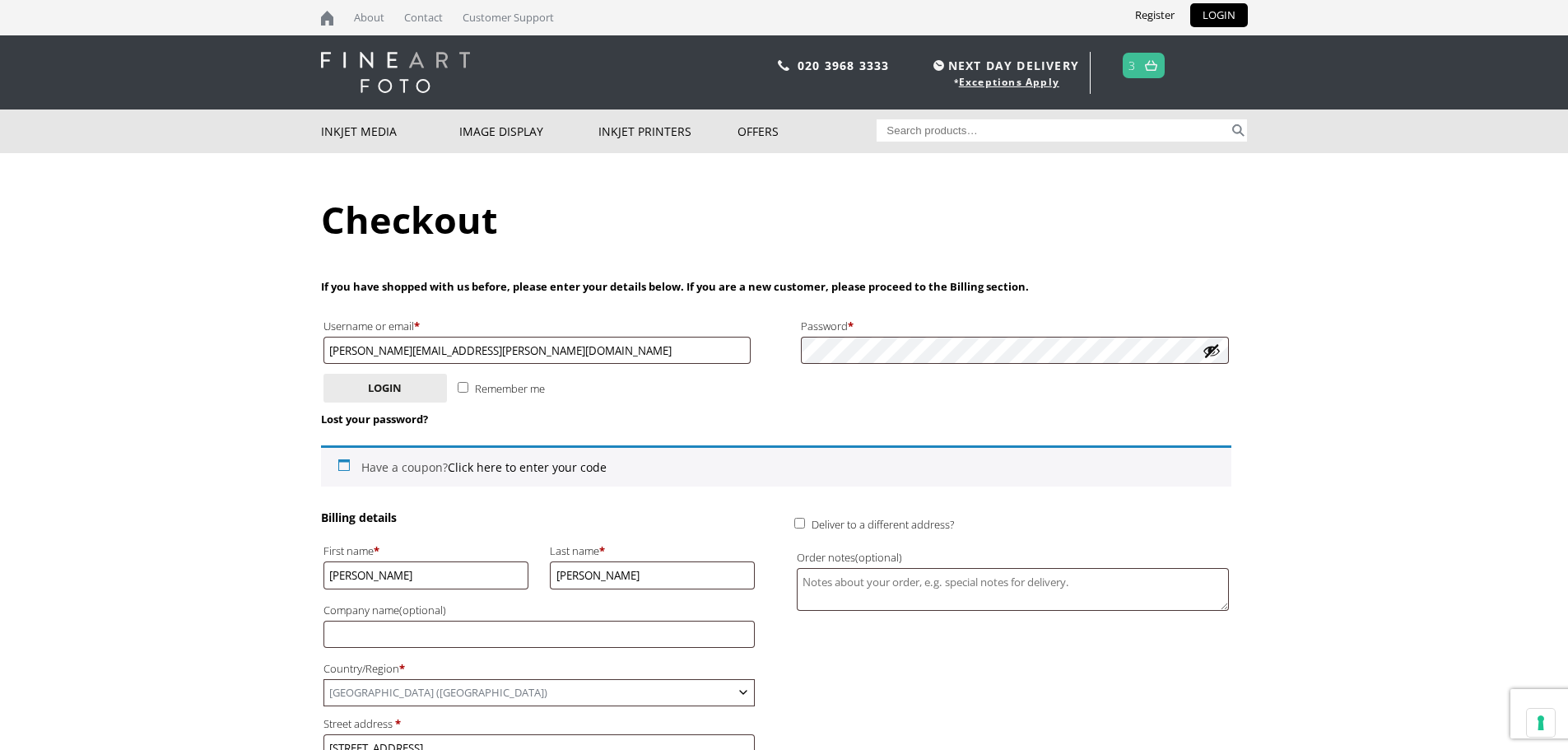
type input "LOUGHBOROUGH"
type input "LE11 3JS"
type input "[PHONE_NUMBER]"
click at [461, 388] on input "Remember me" at bounding box center [463, 387] width 11 height 11
checkbox input "true"
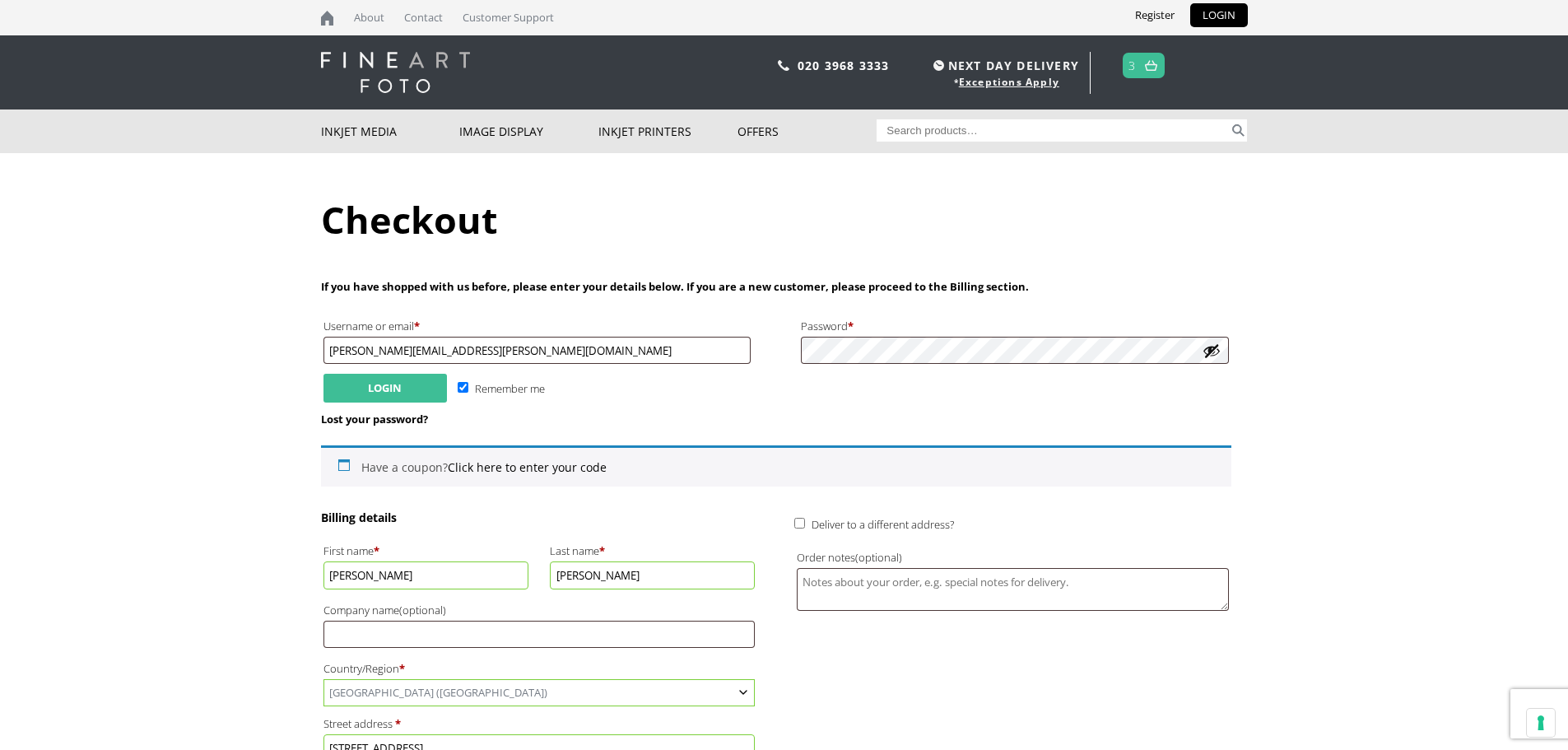
click at [422, 398] on button "Login" at bounding box center [385, 388] width 123 height 28
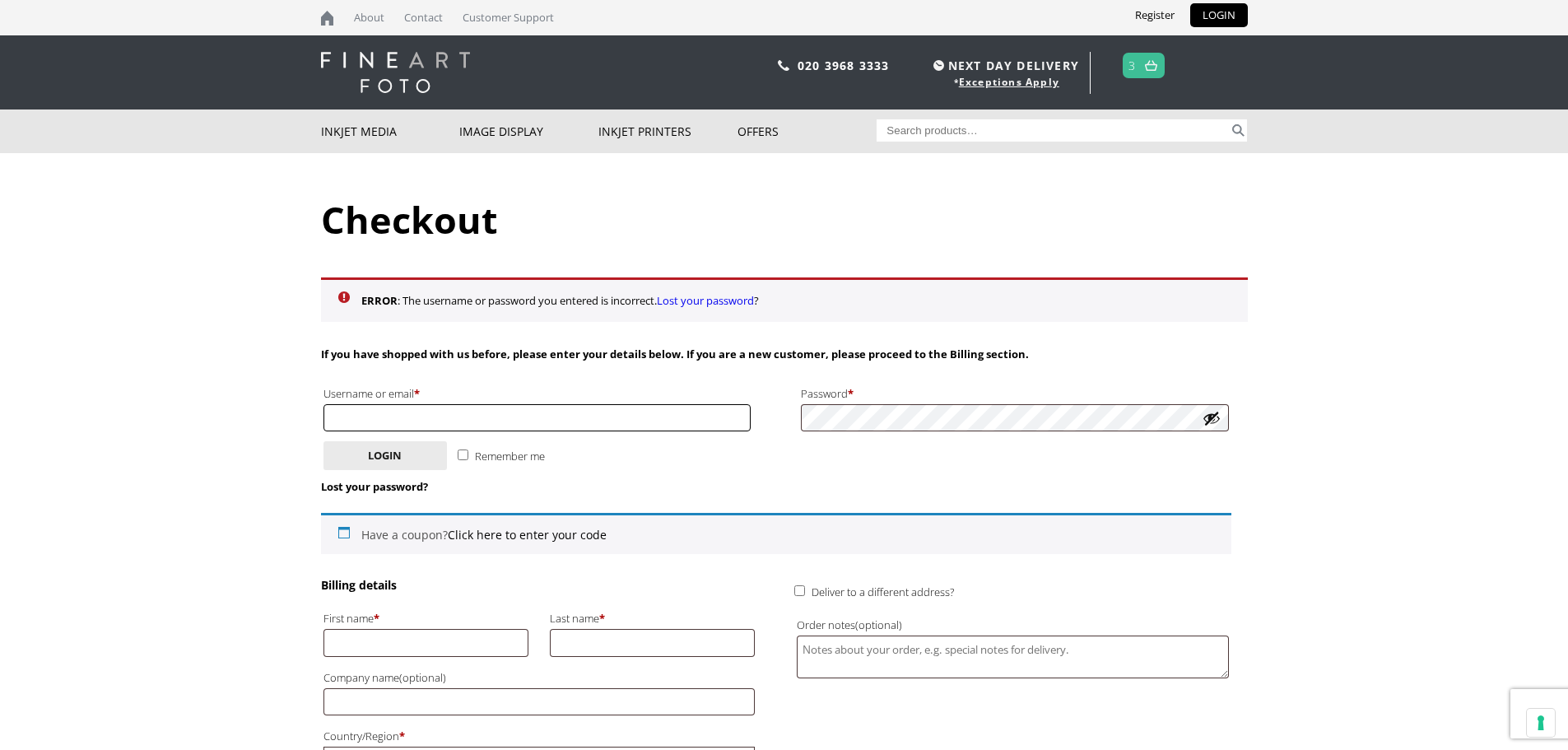
click at [591, 416] on input "Username or email * Required" at bounding box center [538, 417] width 428 height 28
type input "[PERSON_NAME][EMAIL_ADDRESS][PERSON_NAME][DOMAIN_NAME]"
type input "[PERSON_NAME]"
type input "[PHONE_NUMBER]"
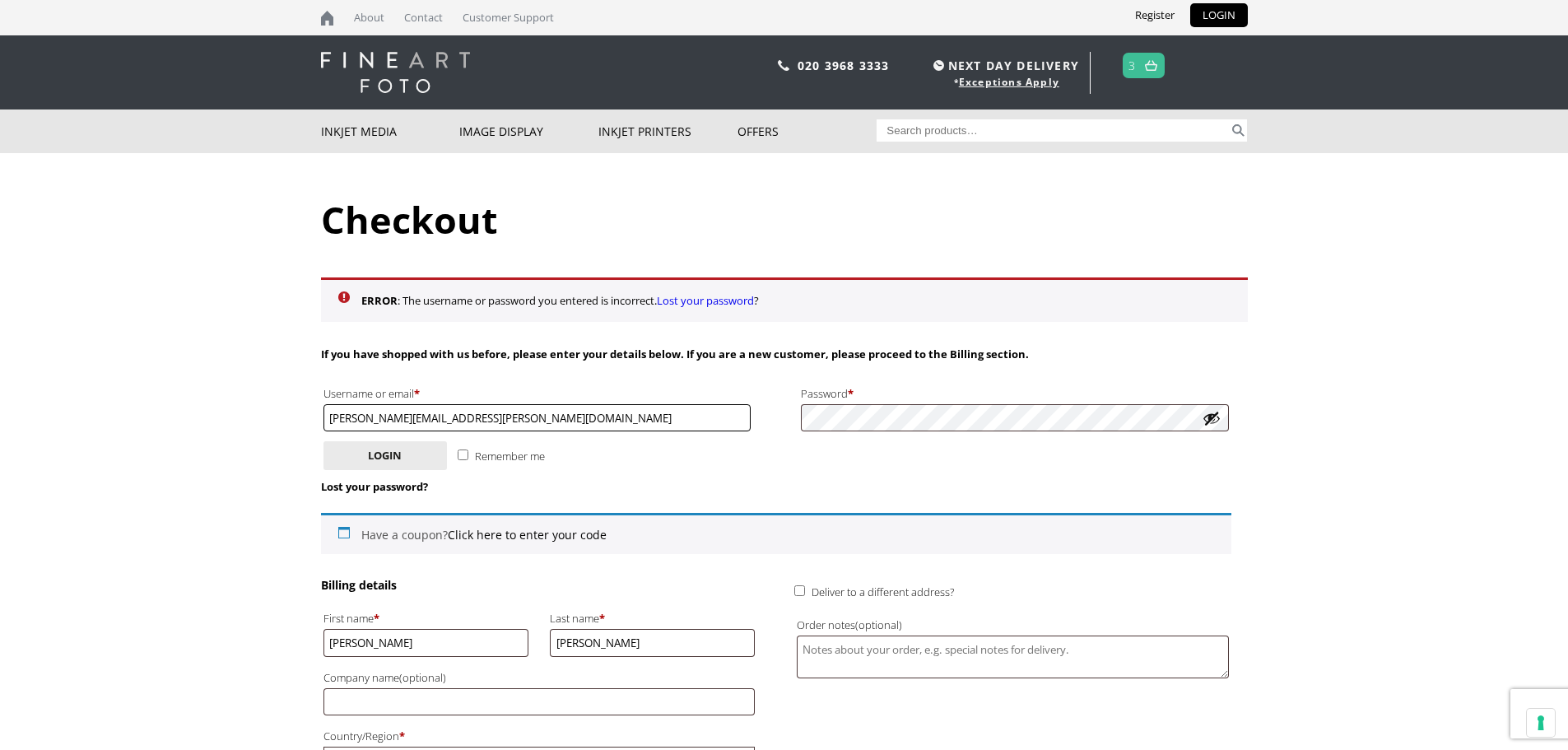
scroll to position [24, 0]
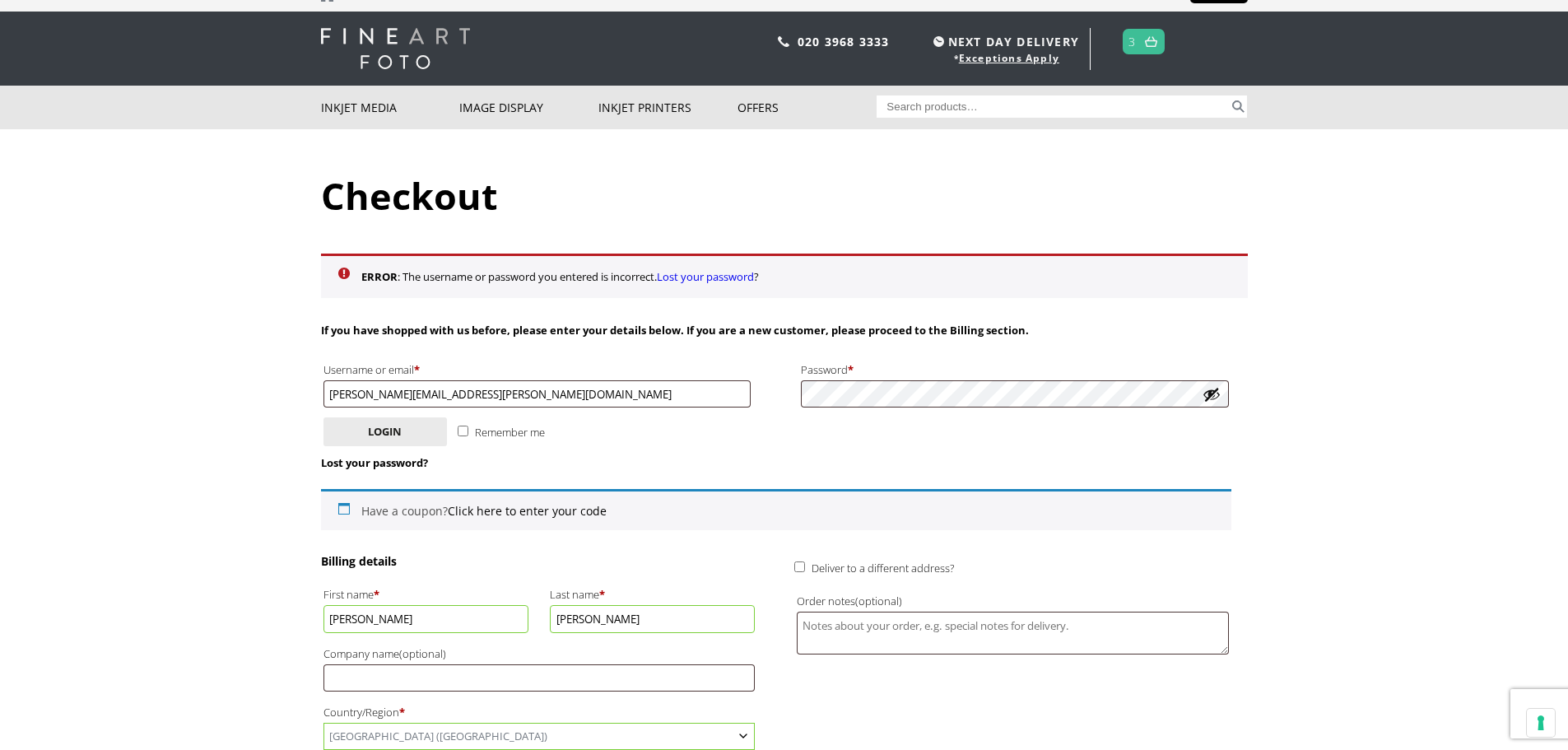
click at [1210, 392] on button "Show password" at bounding box center [1211, 394] width 18 height 18
click at [463, 428] on input "Remember me" at bounding box center [463, 431] width 11 height 11
checkbox input "true"
click at [413, 433] on button "Login" at bounding box center [385, 431] width 123 height 28
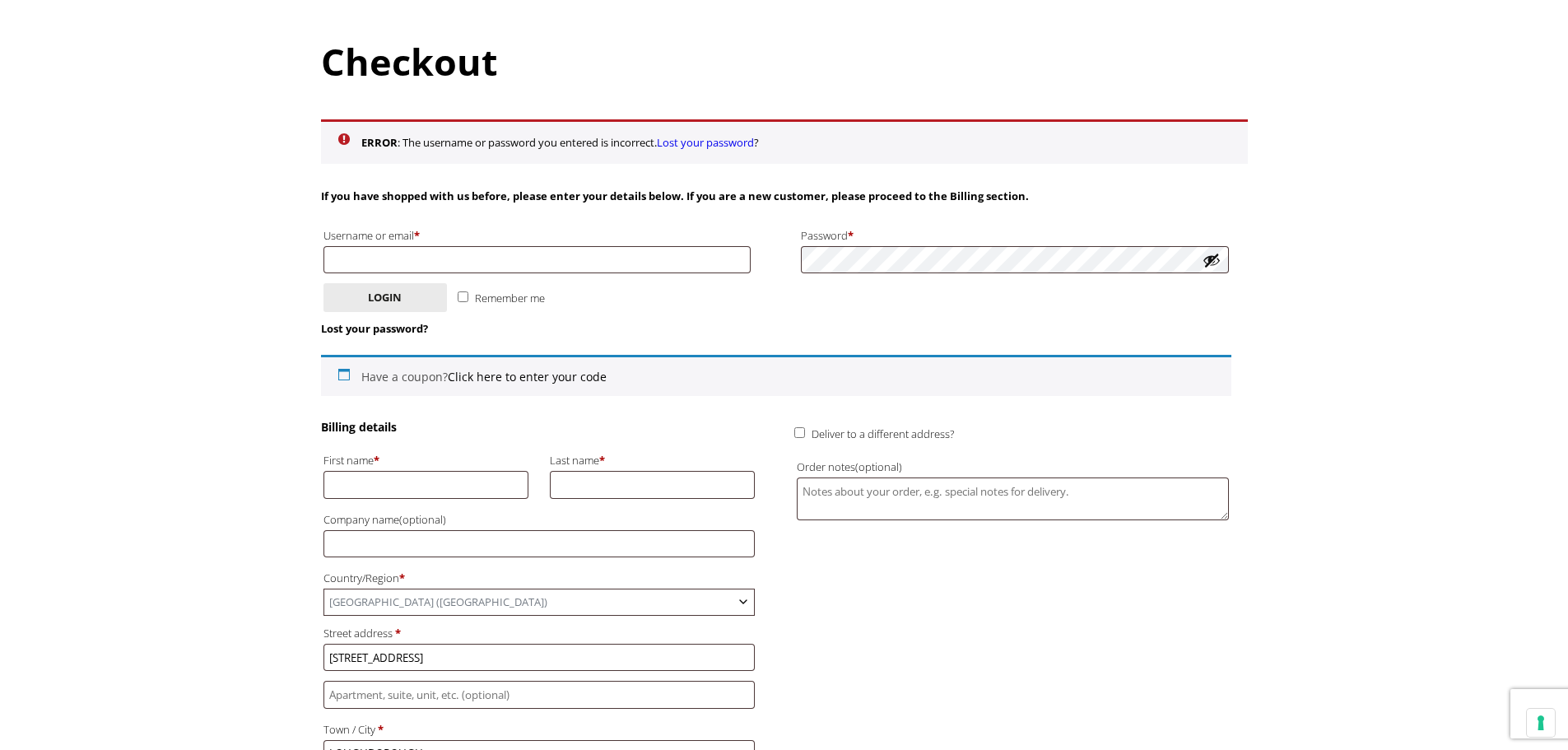
scroll to position [165, 0]
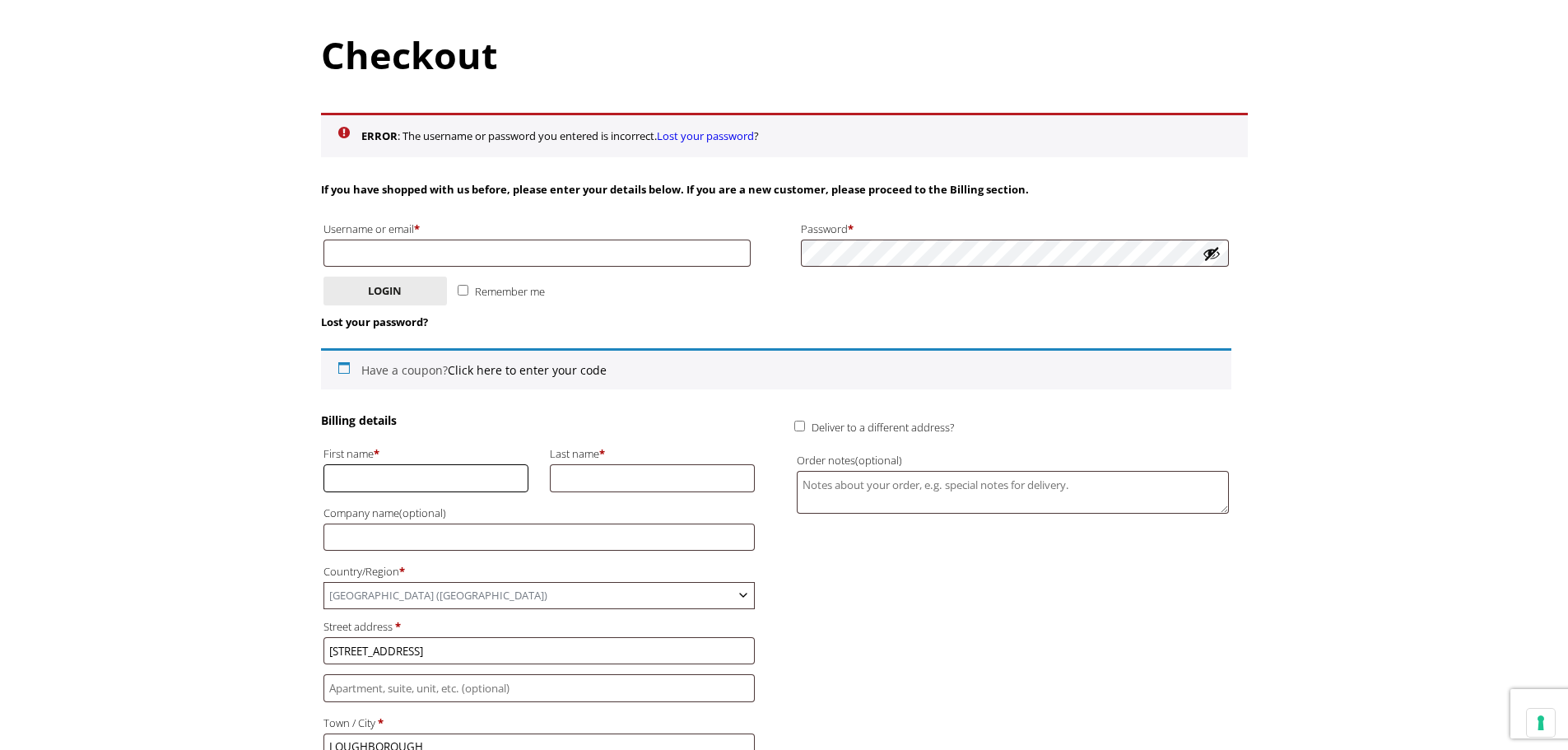
click at [415, 486] on input "First name *" at bounding box center [427, 478] width 206 height 28
type input "[PERSON_NAME]"
type input "[PERSON_NAME][EMAIL_ADDRESS][PERSON_NAME][DOMAIN_NAME]"
type input "Bagley"
type input "+447754519557"
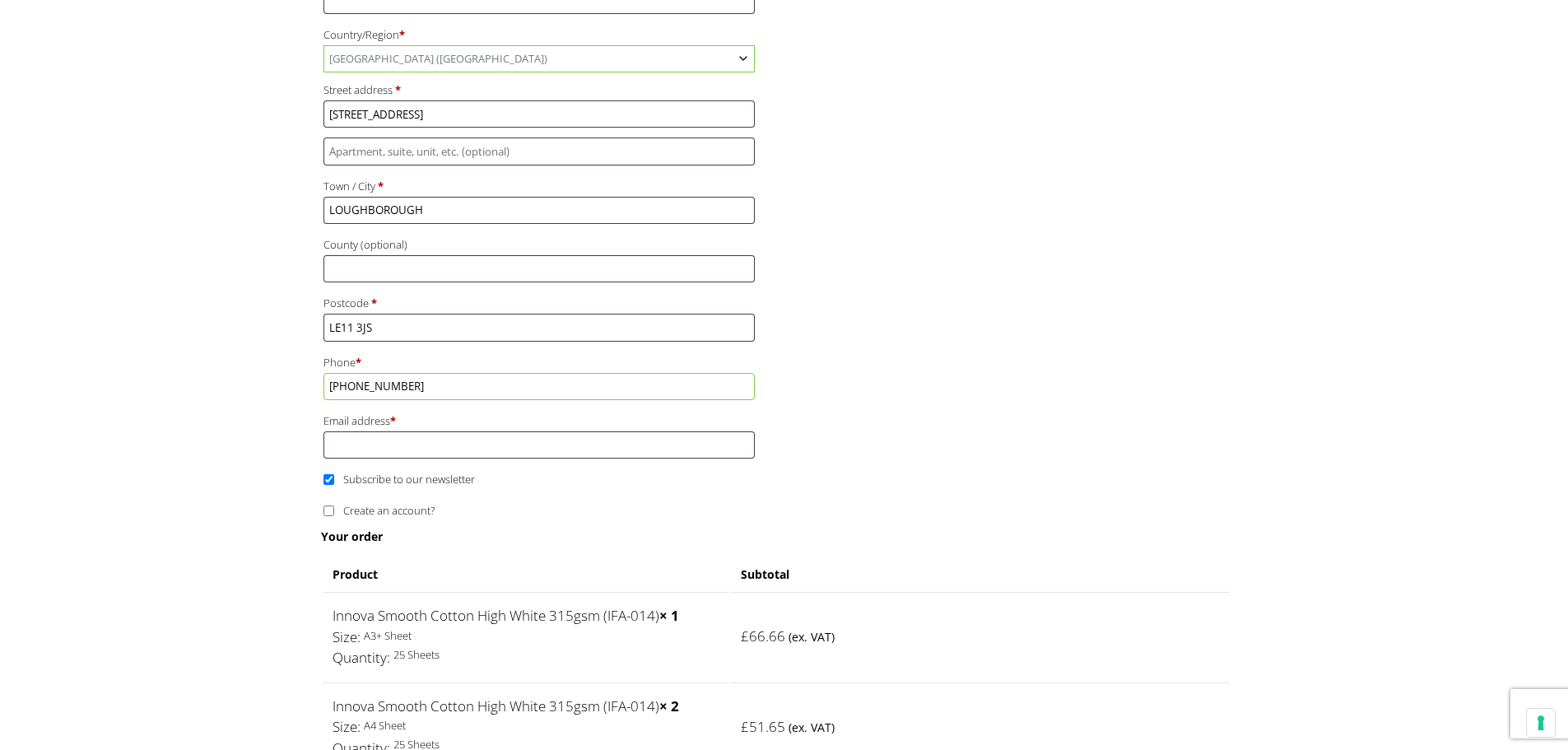
scroll to position [741, 0]
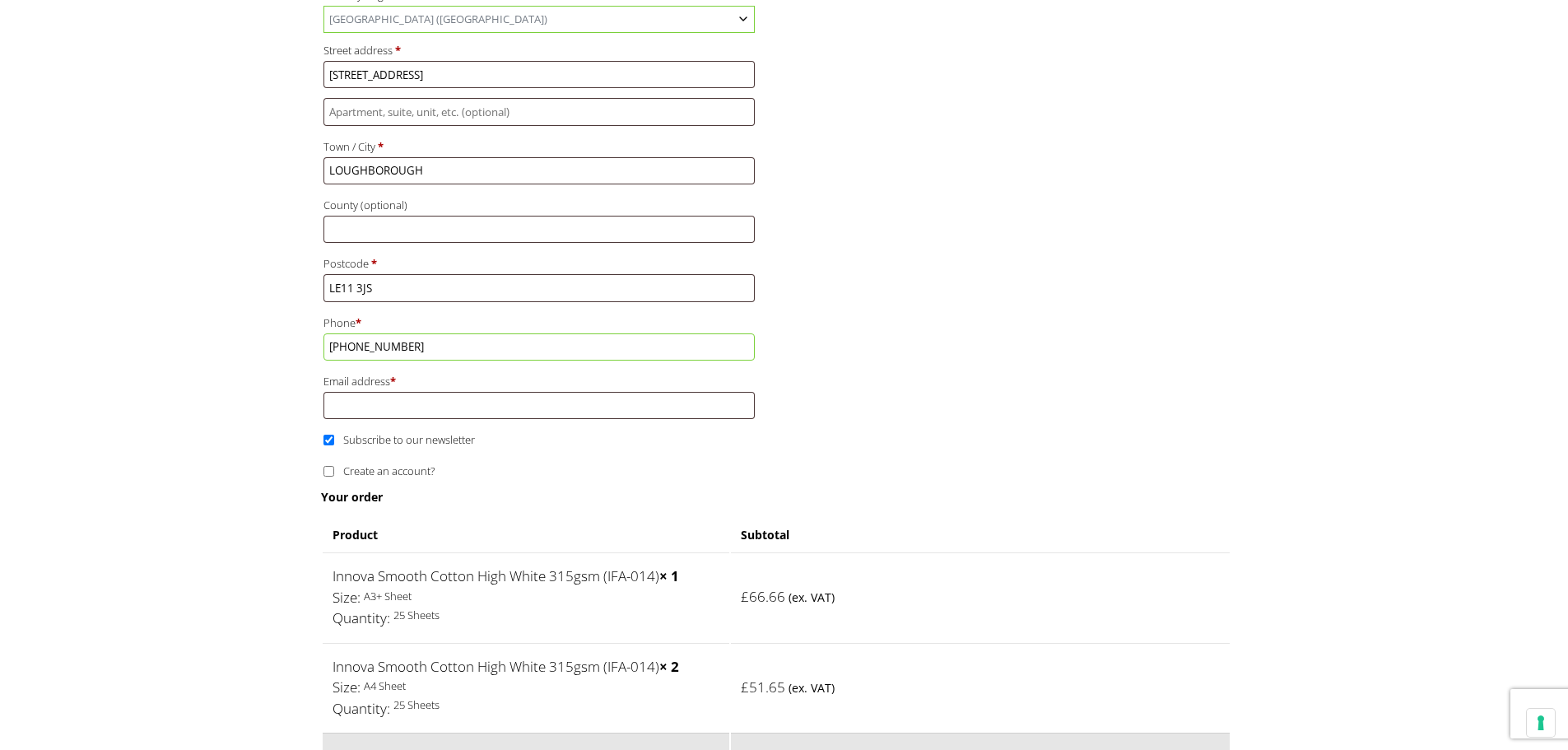
click at [393, 391] on label "Email address *" at bounding box center [540, 381] width 432 height 21
click at [393, 392] on input "Email address *" at bounding box center [540, 406] width 432 height 28
type input "[PERSON_NAME][EMAIL_ADDRESS][PERSON_NAME][DOMAIN_NAME]"
click at [325, 438] on input "Subscribe to our newsletter" at bounding box center [329, 440] width 11 height 11
checkbox input "false"
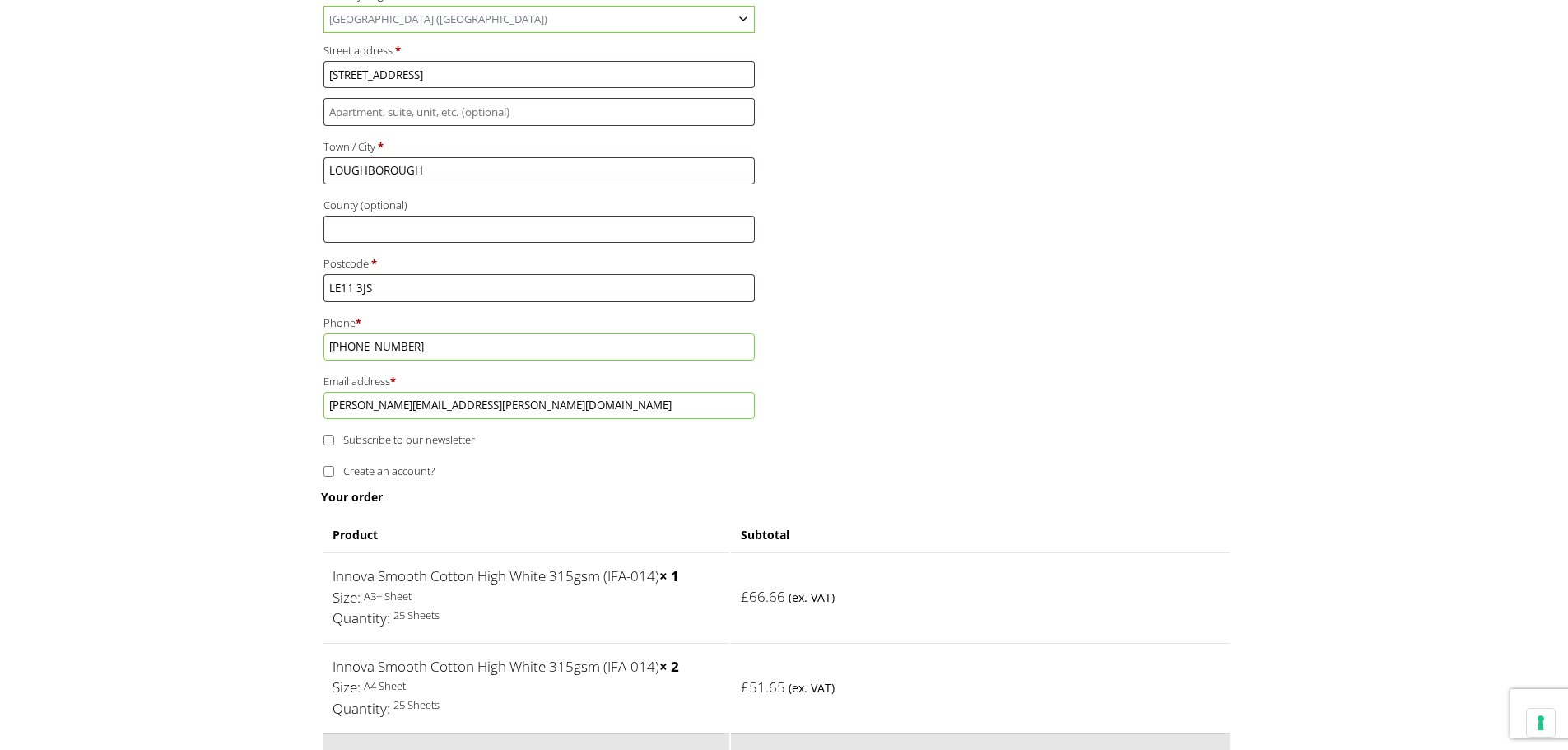
click at [534, 490] on h3 "Your order" at bounding box center [776, 497] width 910 height 16
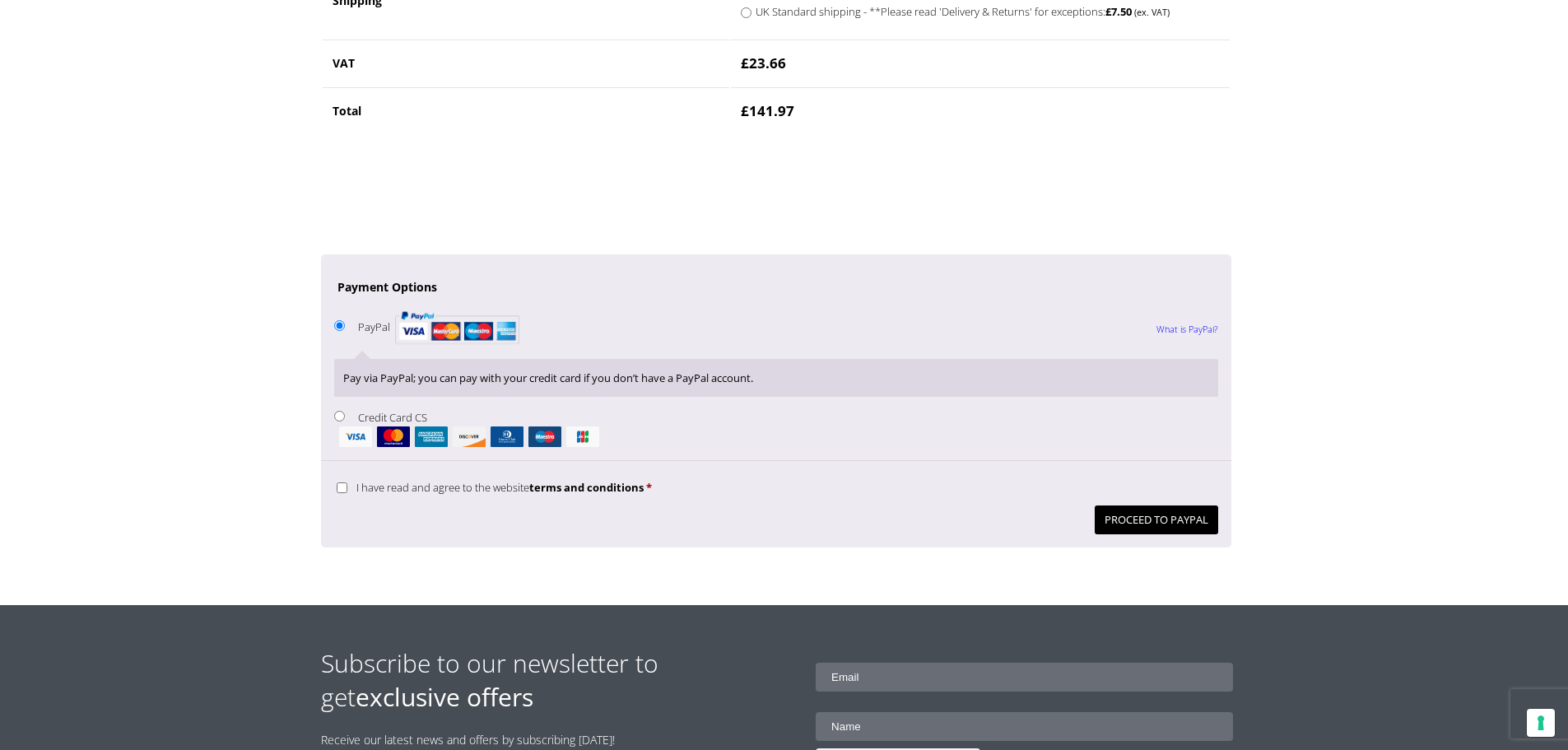
scroll to position [1564, 0]
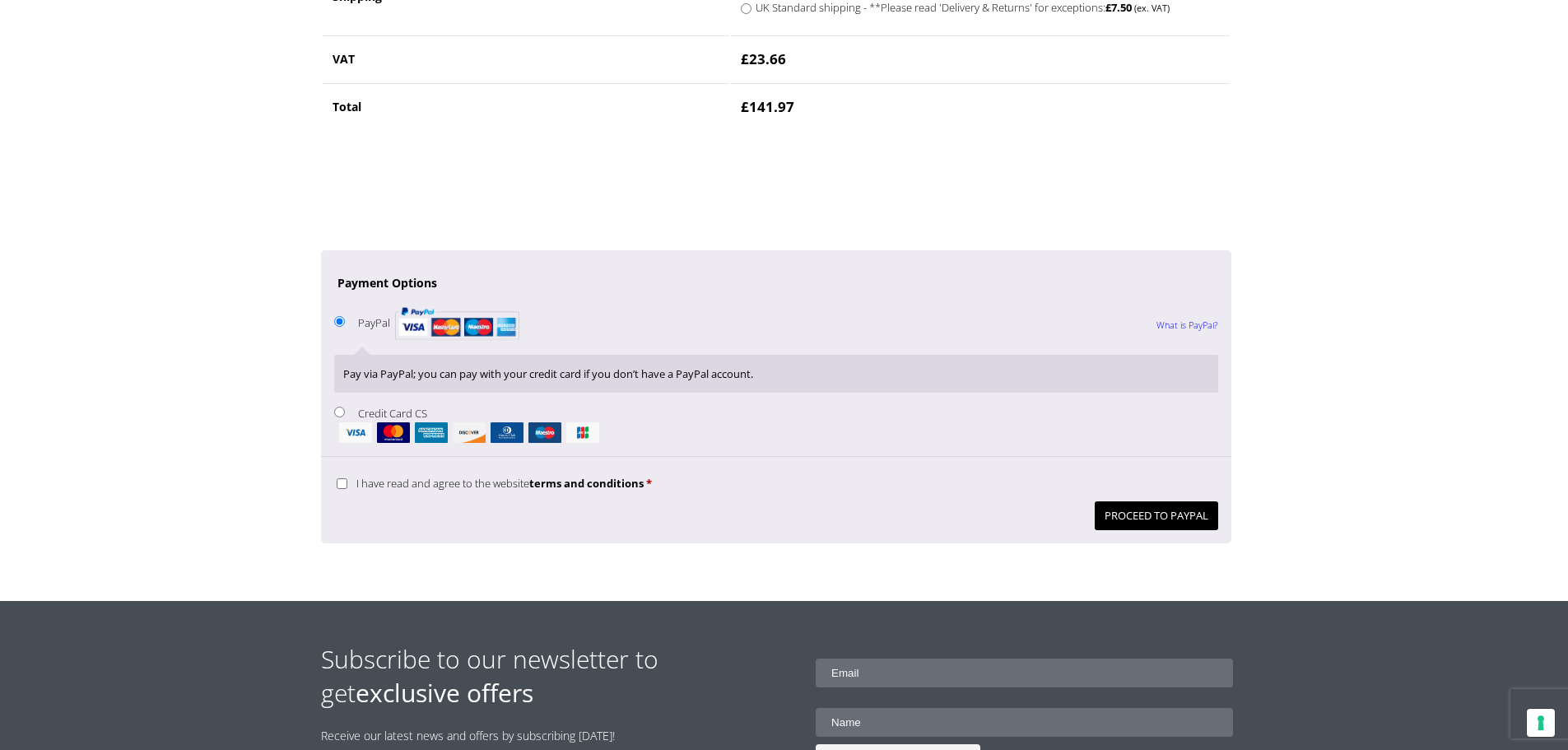
click at [344, 411] on input "Credit Card CS" at bounding box center [340, 412] width 11 height 11
radio input "true"
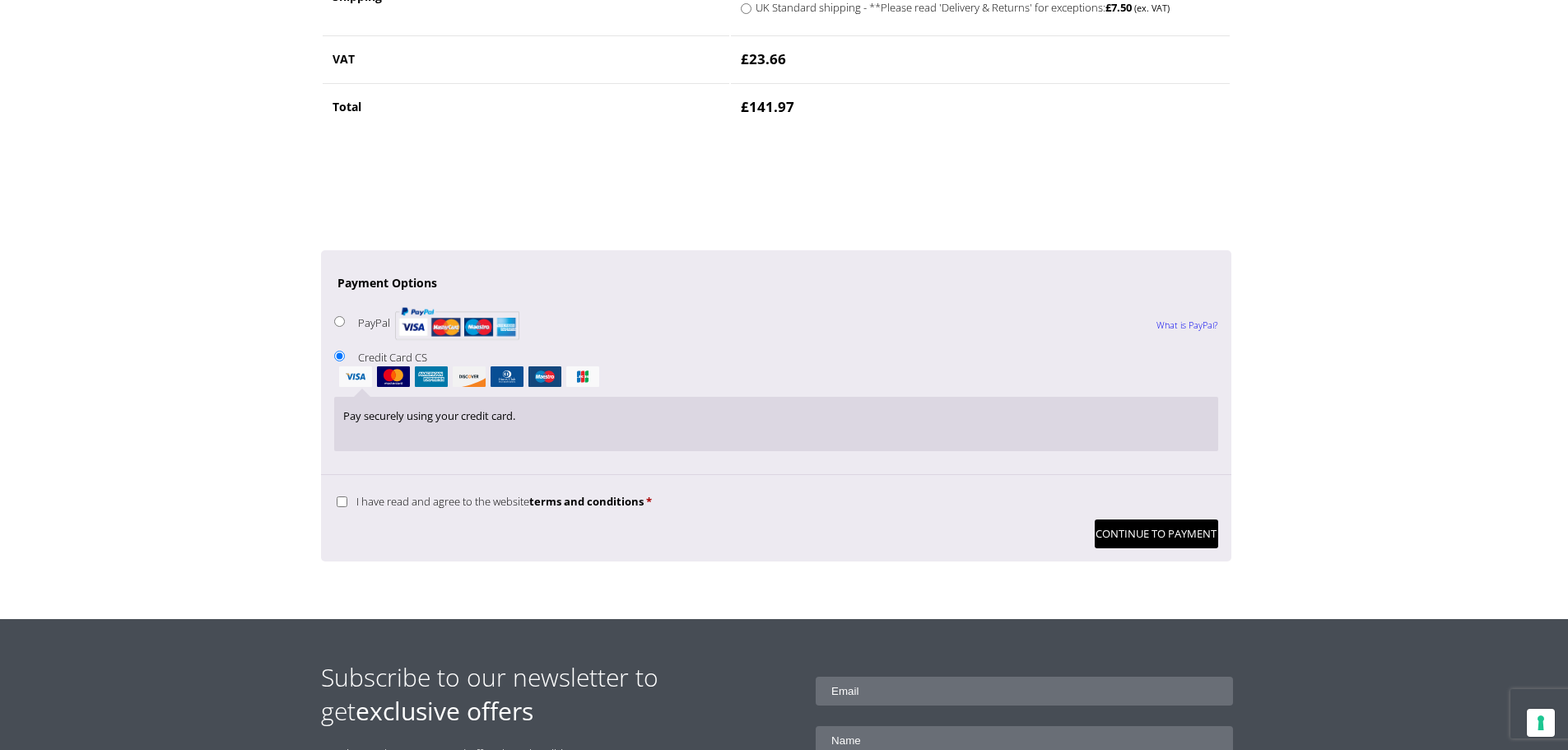
click at [346, 511] on p "I have read and agree to the website terms and conditions *" at bounding box center [776, 501] width 884 height 27
click at [349, 501] on label "I have read and agree to the website terms and conditions *" at bounding box center [493, 501] width 315 height 15
click at [347, 501] on input "I have read and agree to the website terms and conditions *" at bounding box center [342, 501] width 11 height 11
checkbox input "true"
click at [1152, 530] on button "Continue to Payment" at bounding box center [1156, 533] width 123 height 28
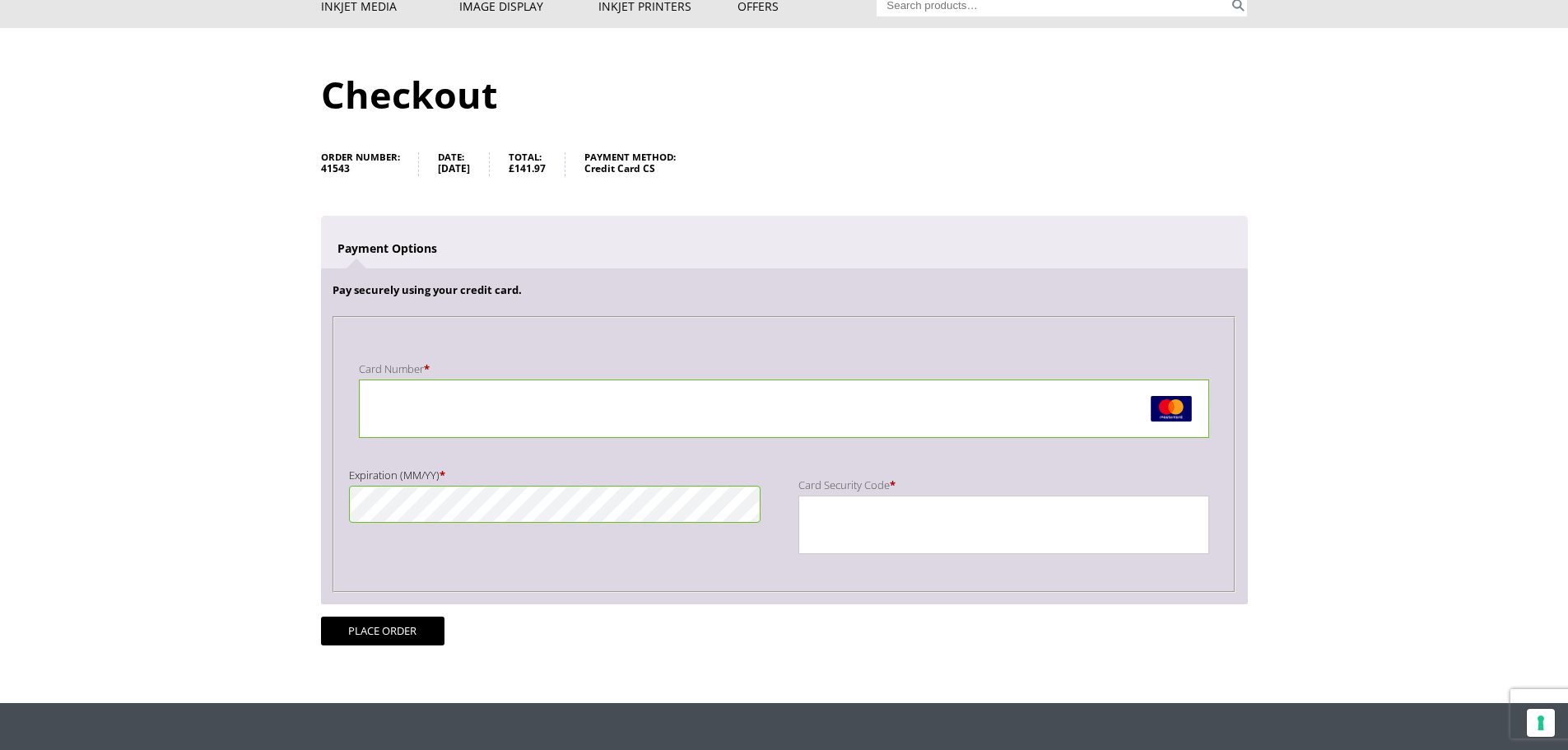
scroll to position [165, 0]
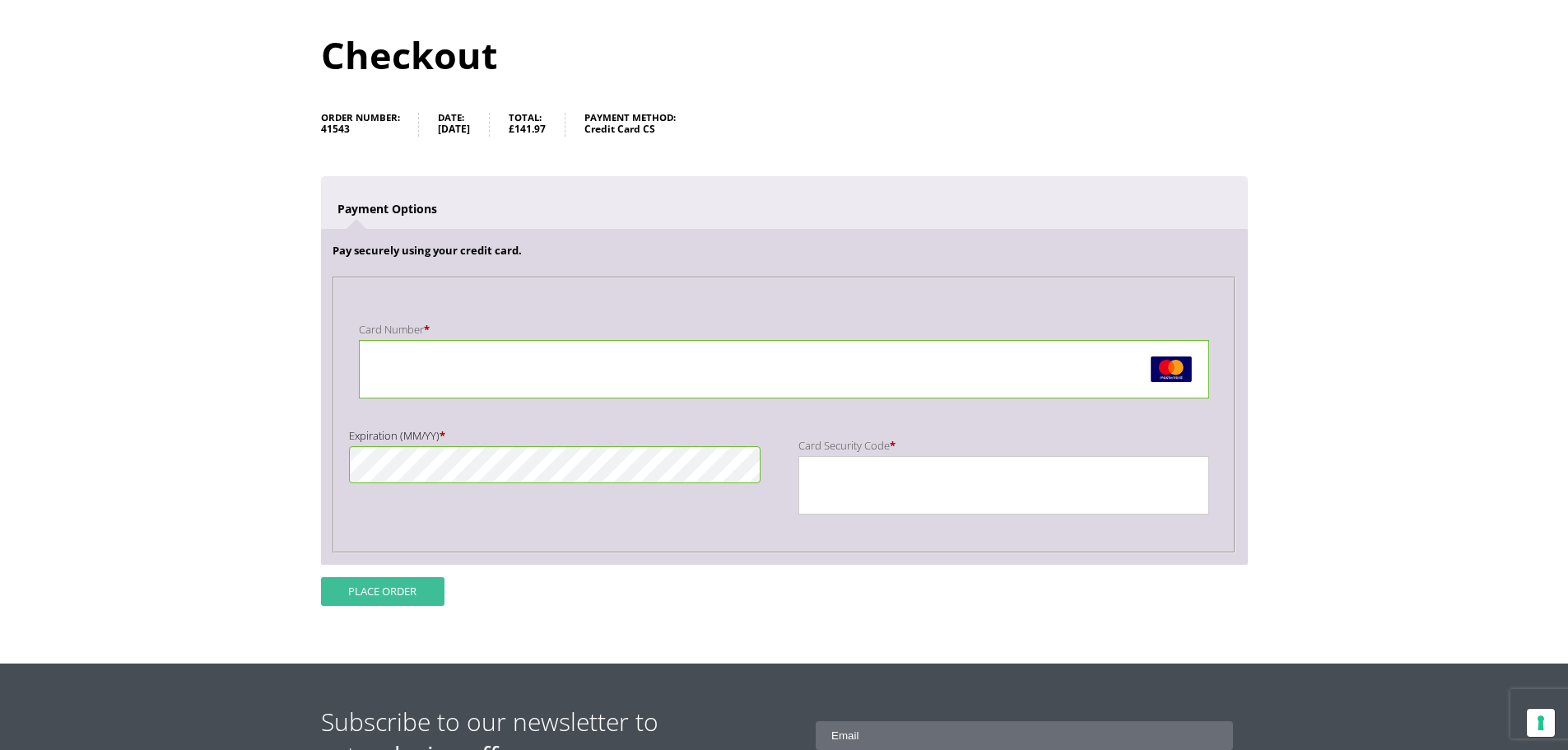
click at [403, 590] on button "Place order" at bounding box center [382, 591] width 123 height 28
